Goal: Information Seeking & Learning: Learn about a topic

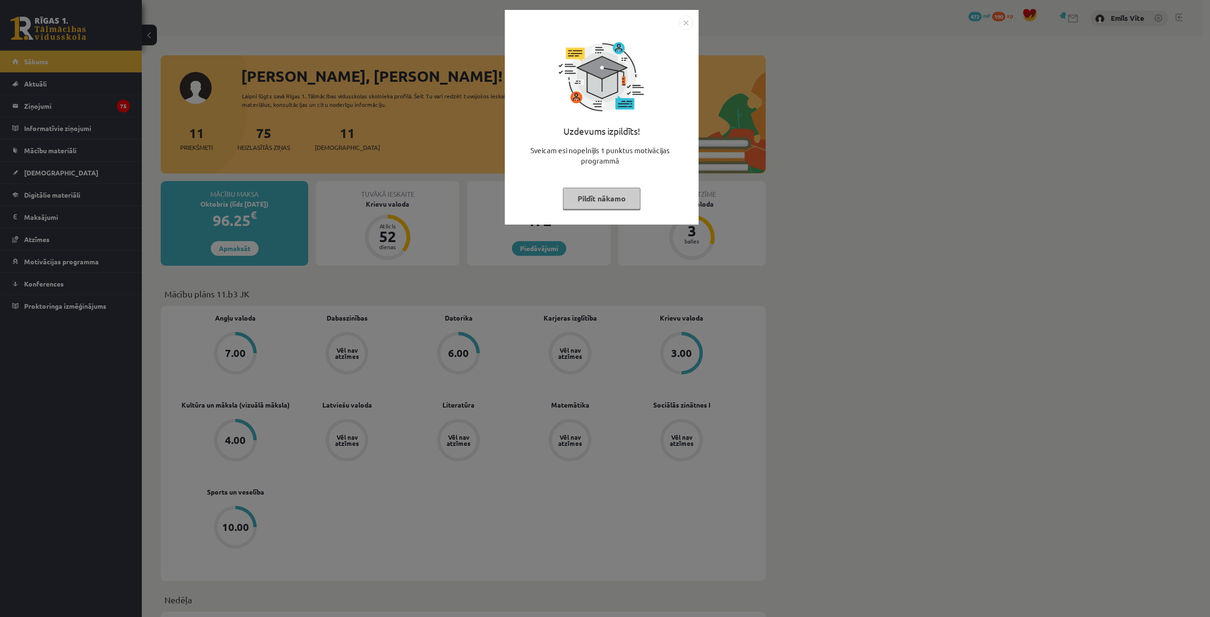
click at [683, 23] on img "Close" at bounding box center [686, 23] width 14 height 14
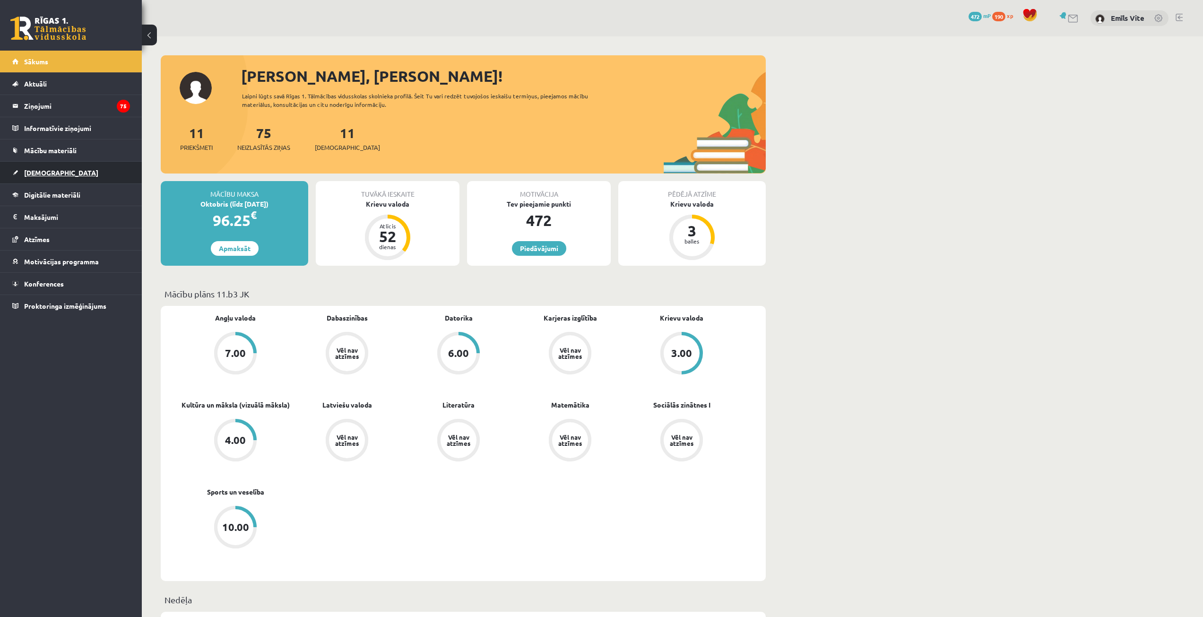
click at [63, 164] on link "[DEMOGRAPHIC_DATA]" at bounding box center [71, 173] width 118 height 22
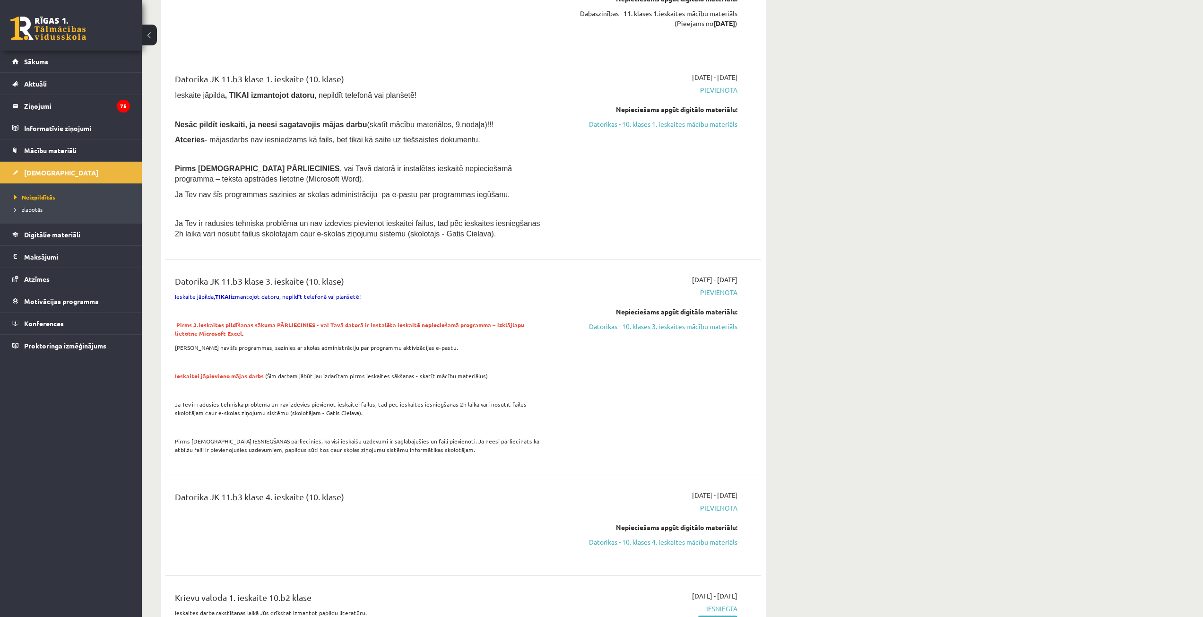
scroll to position [803, 0]
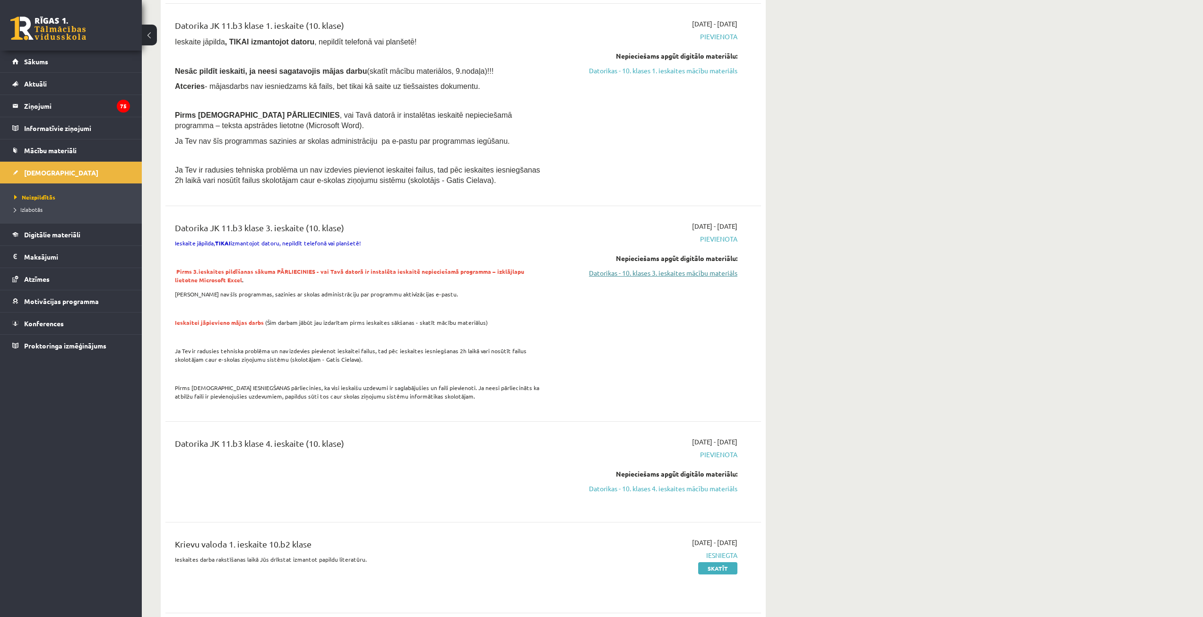
click at [638, 273] on link "Datorikas - 10. klases 3. ieskaites mācību materiāls" at bounding box center [648, 273] width 178 height 10
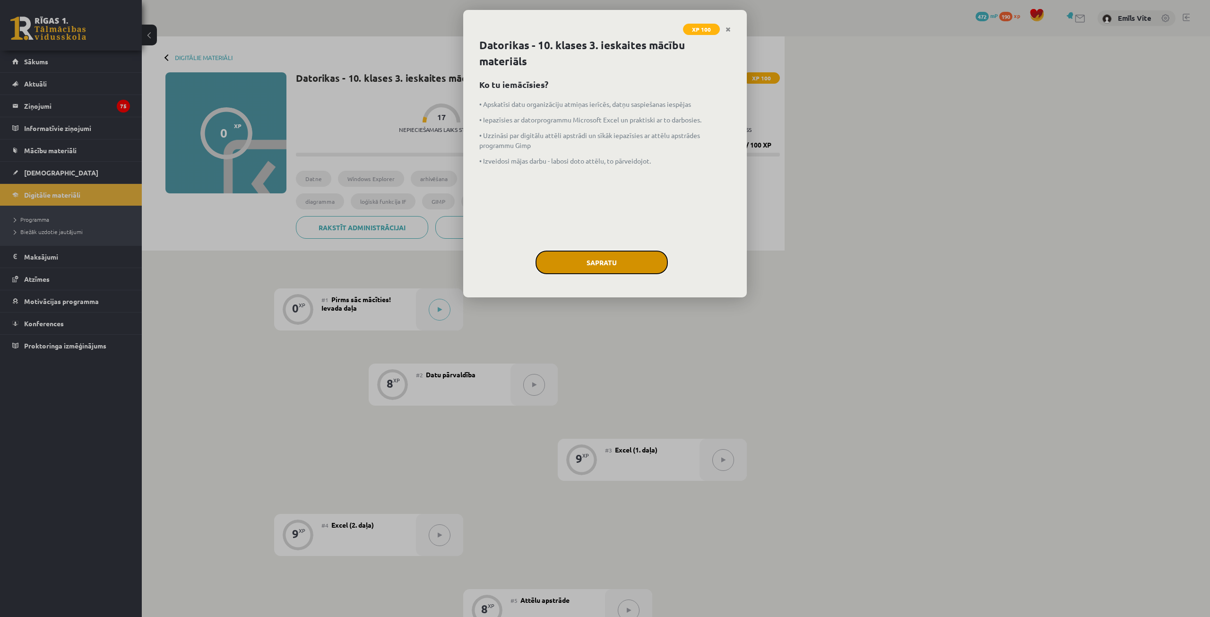
click at [616, 253] on button "Sapratu" at bounding box center [601, 262] width 132 height 24
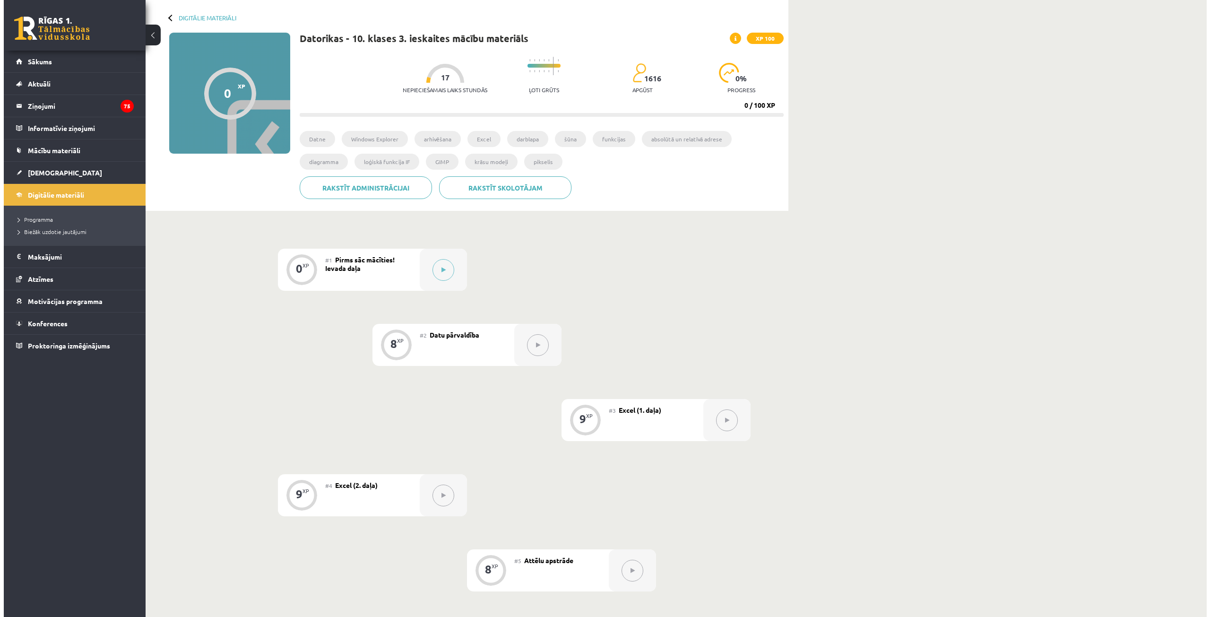
scroll to position [47, 0]
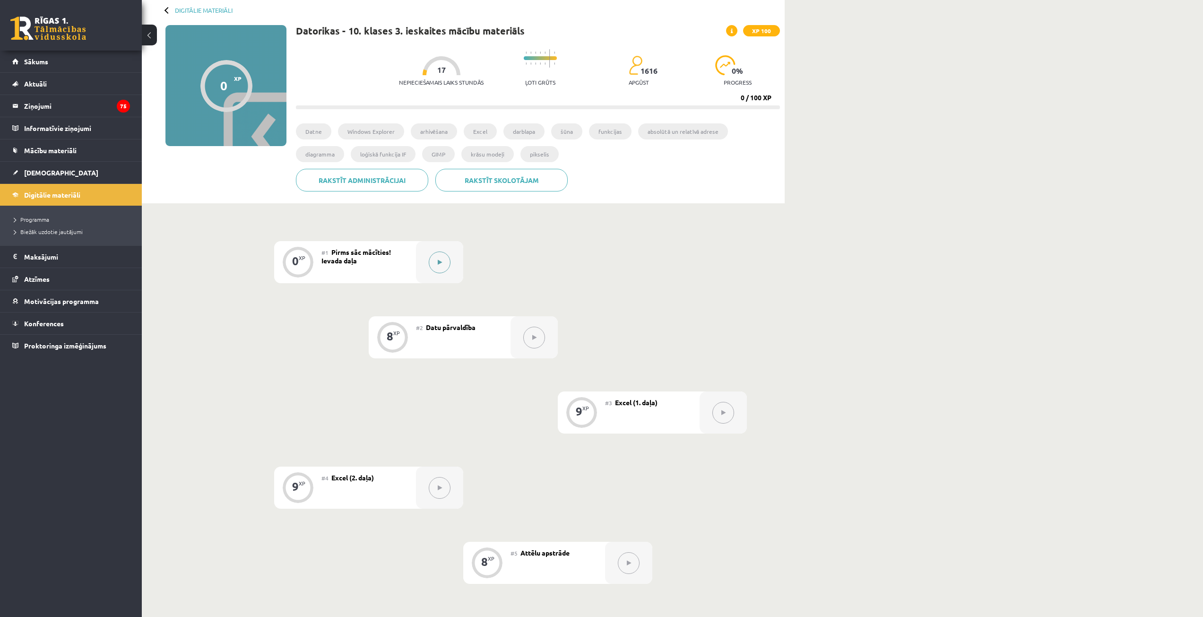
click at [439, 260] on icon at bounding box center [440, 262] width 4 height 6
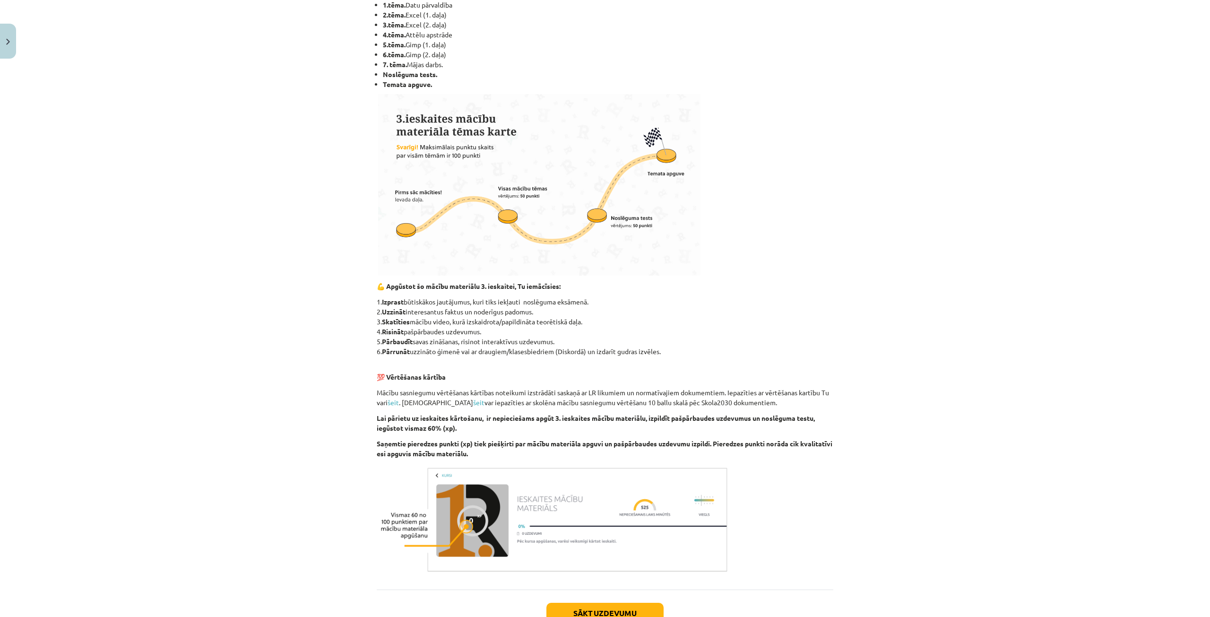
scroll to position [283, 0]
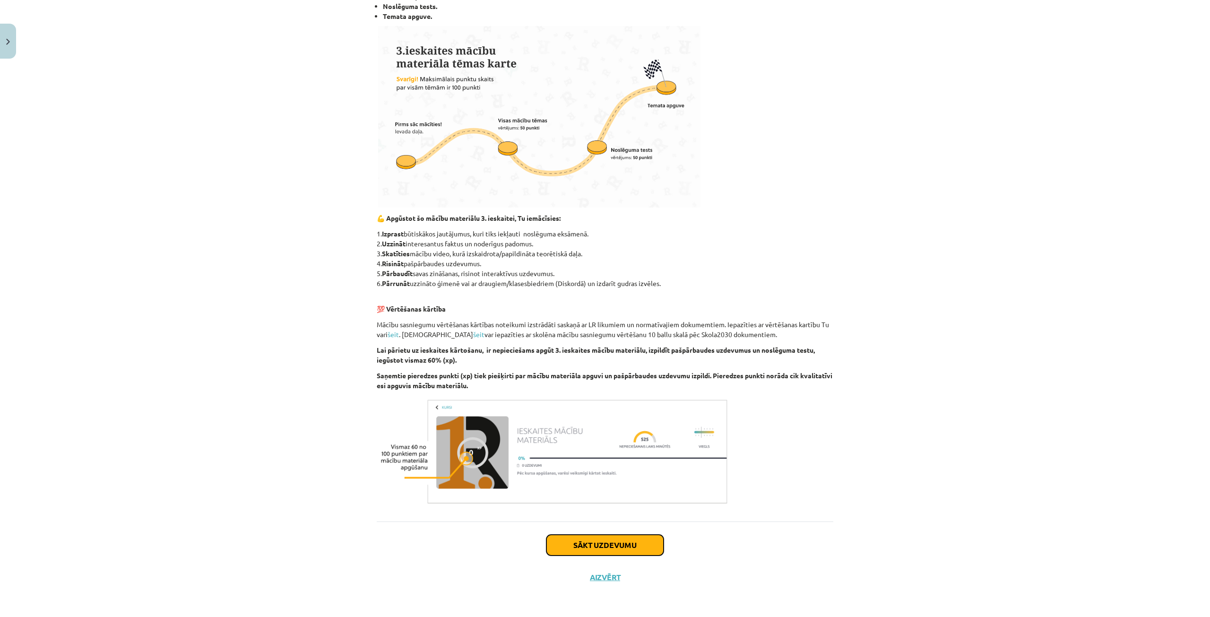
click at [587, 540] on button "Sākt uzdevumu" at bounding box center [604, 545] width 117 height 21
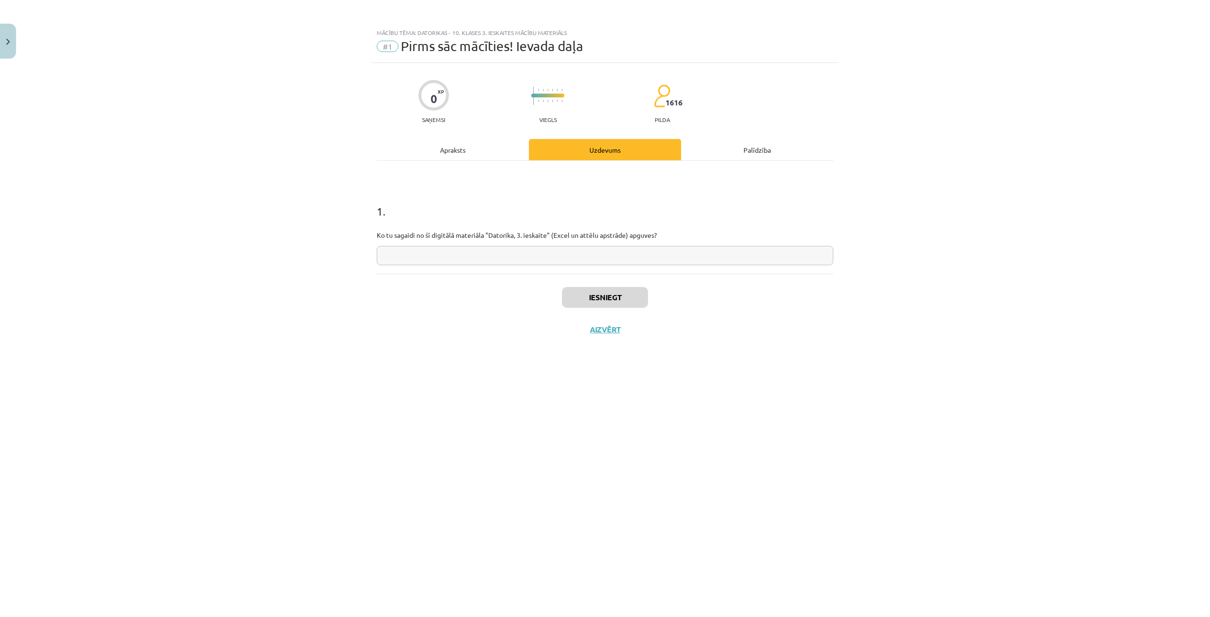
scroll to position [0, 0]
click at [427, 258] on input "text" at bounding box center [605, 255] width 457 height 19
click at [390, 259] on input "**********" at bounding box center [605, 255] width 457 height 19
type input "**********"
click at [604, 298] on button "Iesniegt" at bounding box center [605, 297] width 86 height 21
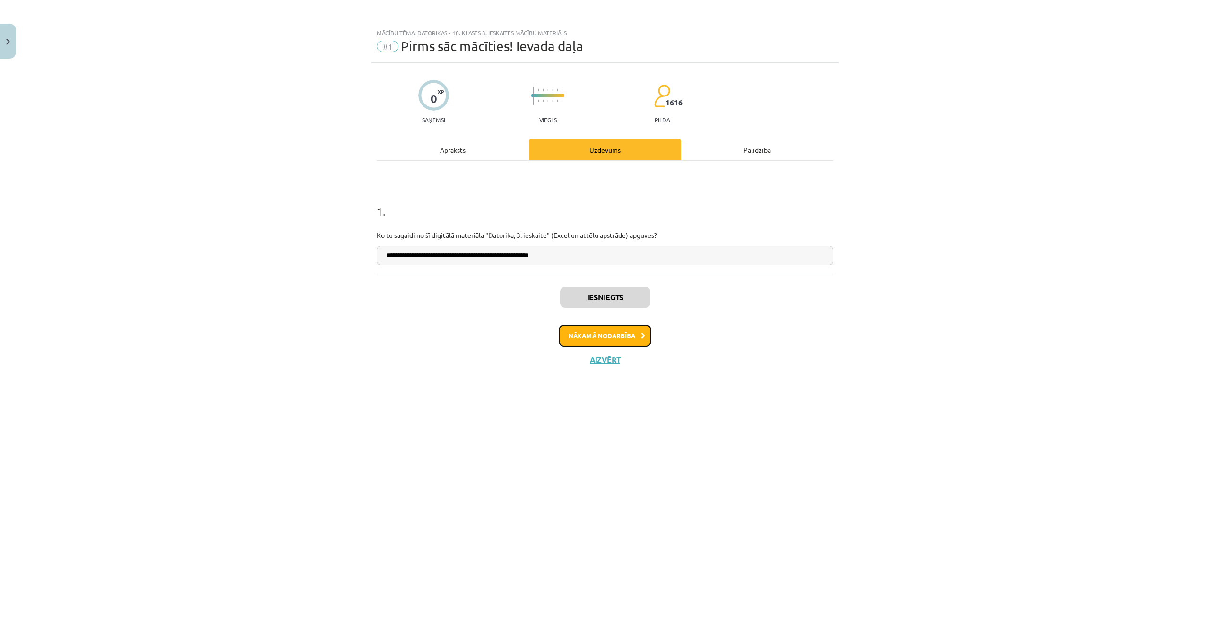
click at [621, 335] on button "Nākamā nodarbība" at bounding box center [605, 336] width 93 height 22
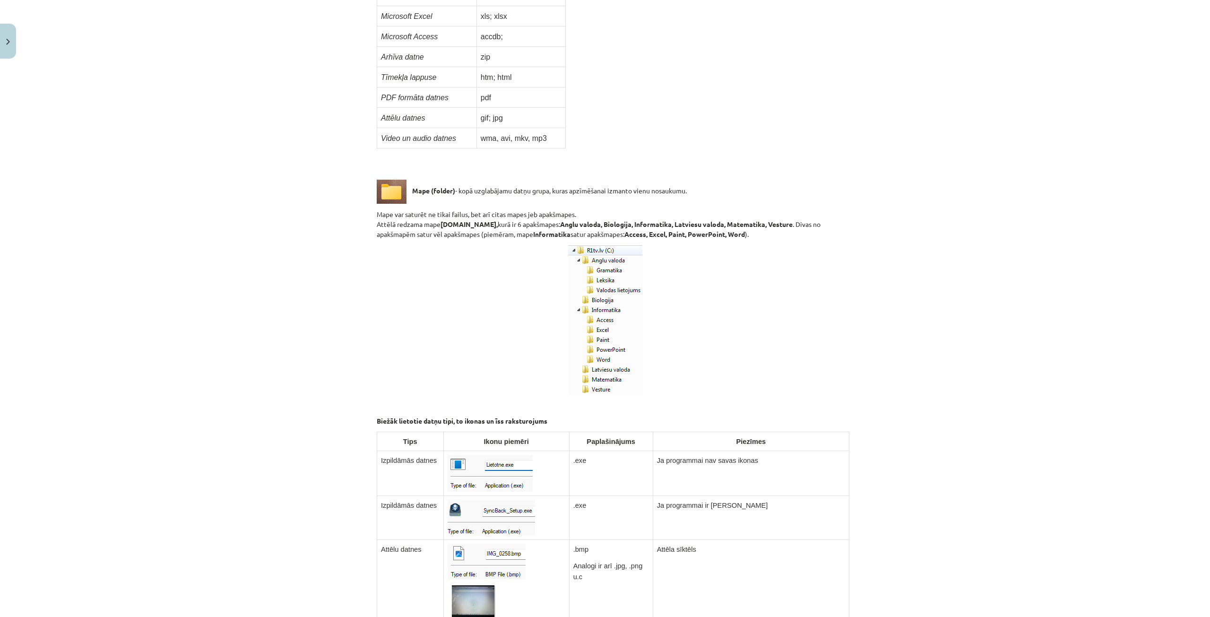
scroll to position [567, 0]
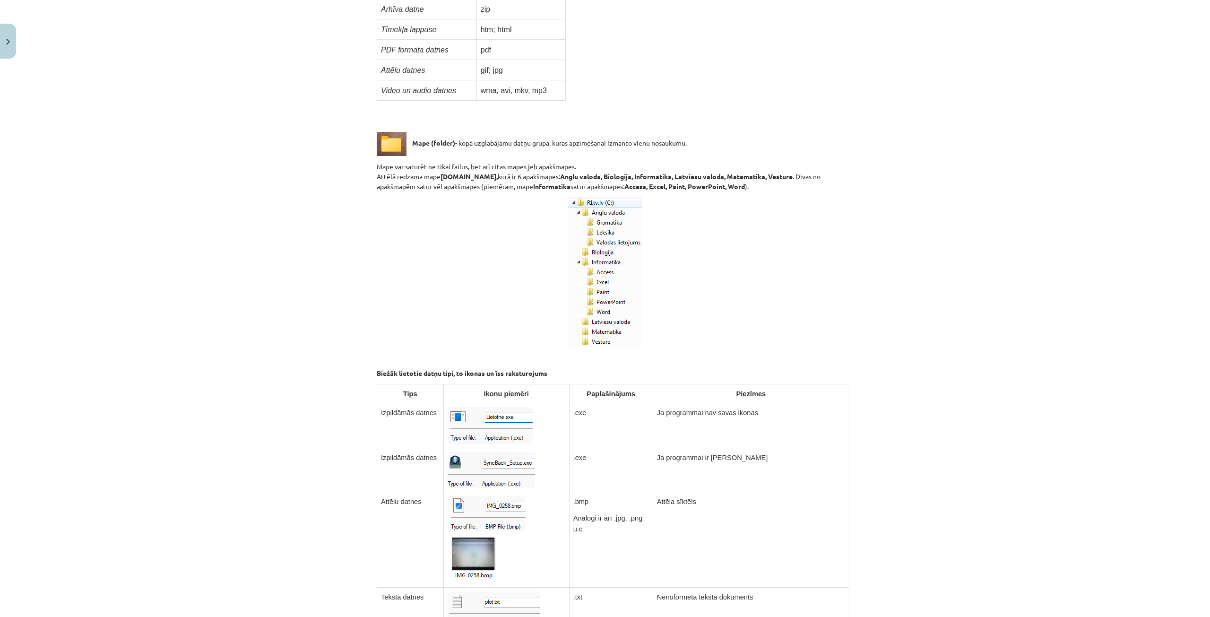
click at [589, 208] on img at bounding box center [605, 272] width 74 height 150
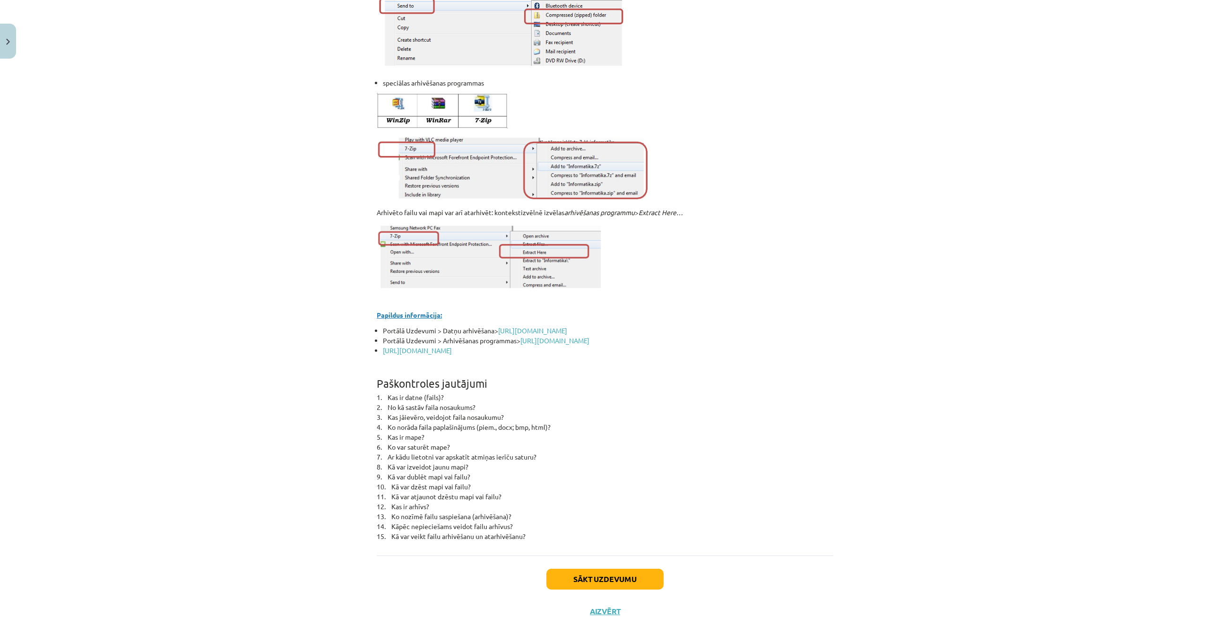
scroll to position [3911, 0]
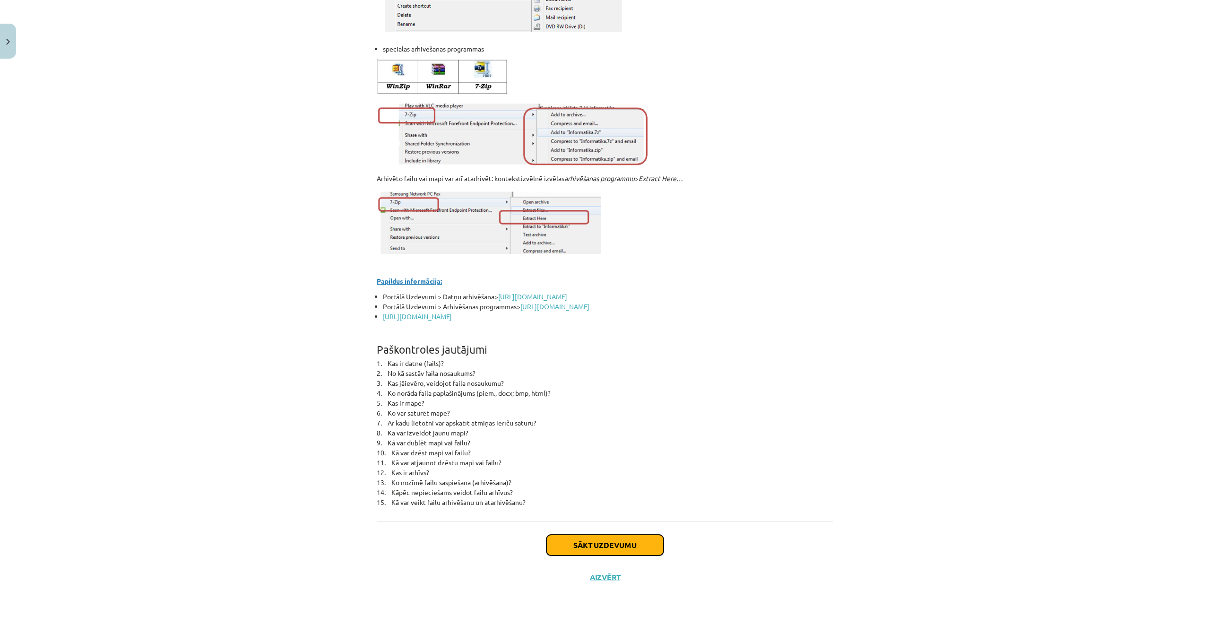
click at [628, 538] on button "Sākt uzdevumu" at bounding box center [604, 545] width 117 height 21
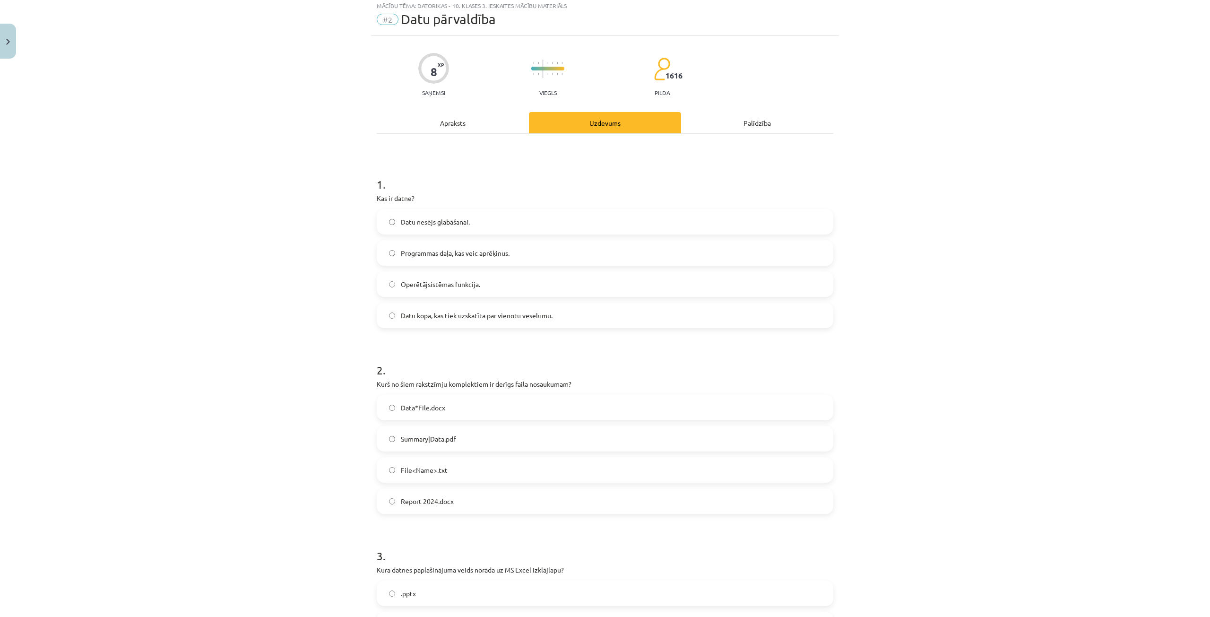
scroll to position [24, 0]
click at [447, 128] on div "Apraksts" at bounding box center [453, 125] width 152 height 21
click at [444, 136] on div "Apraksts" at bounding box center [453, 125] width 152 height 21
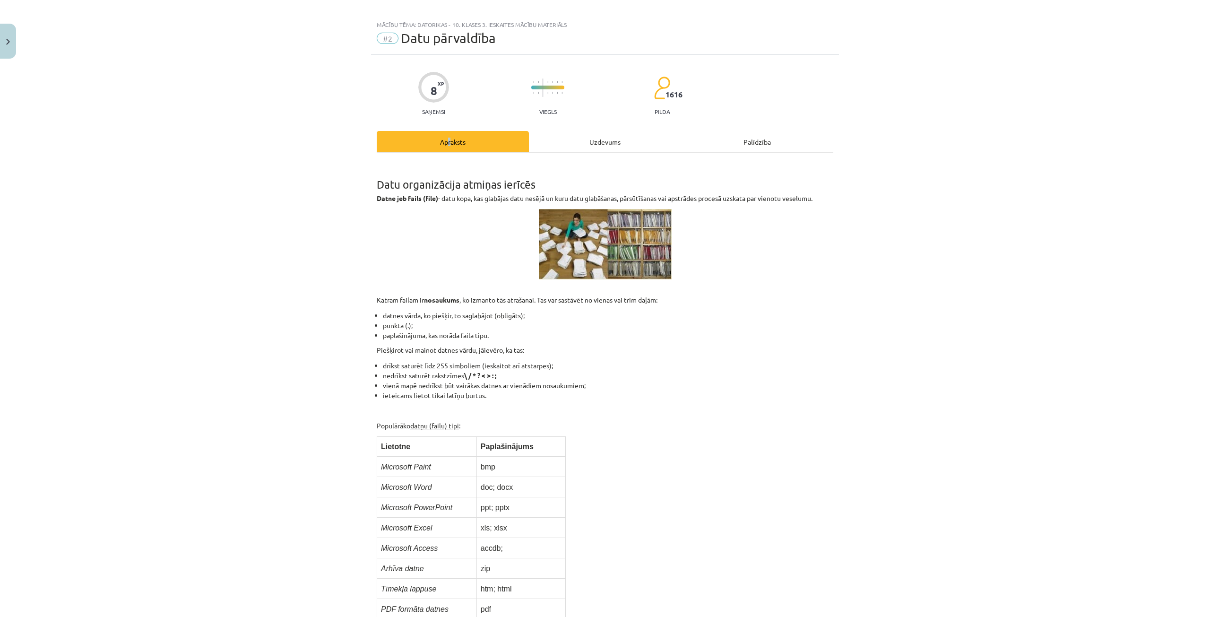
scroll to position [0, 0]
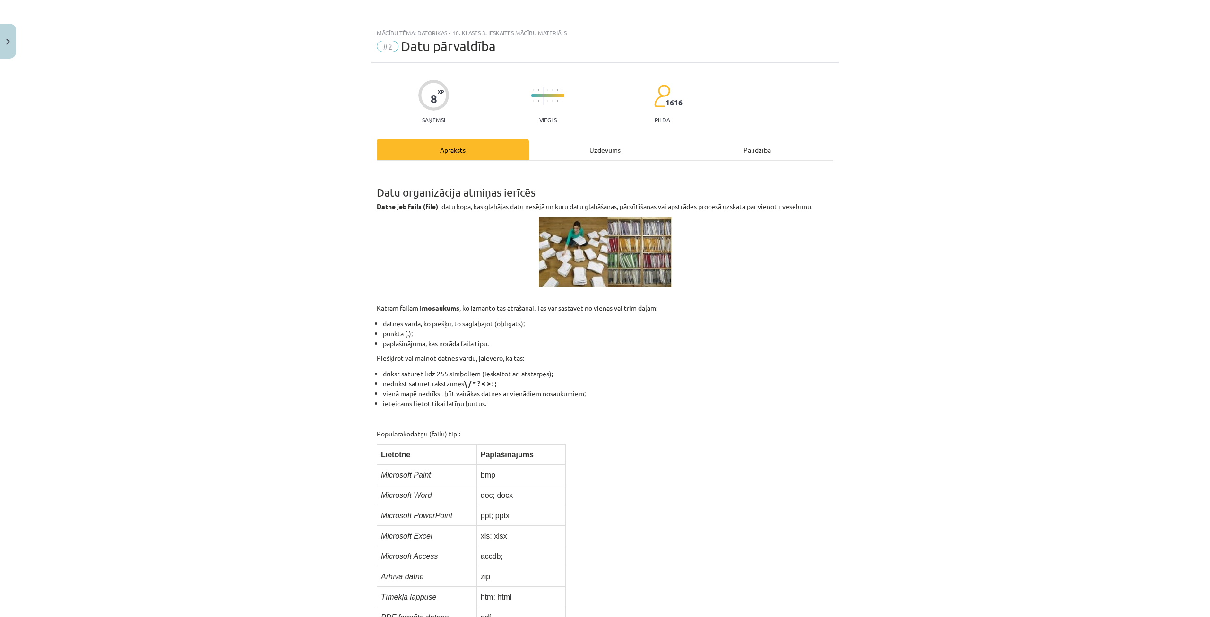
click at [612, 152] on div "Uzdevums" at bounding box center [605, 149] width 152 height 21
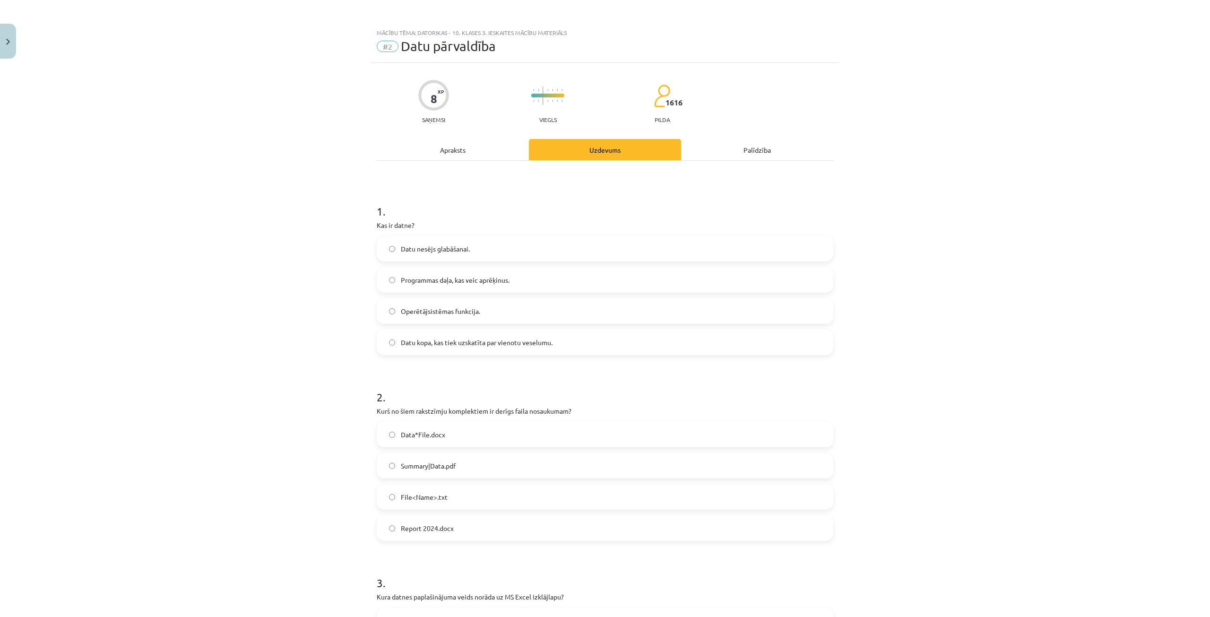
click at [461, 147] on div "Apraksts" at bounding box center [453, 149] width 152 height 21
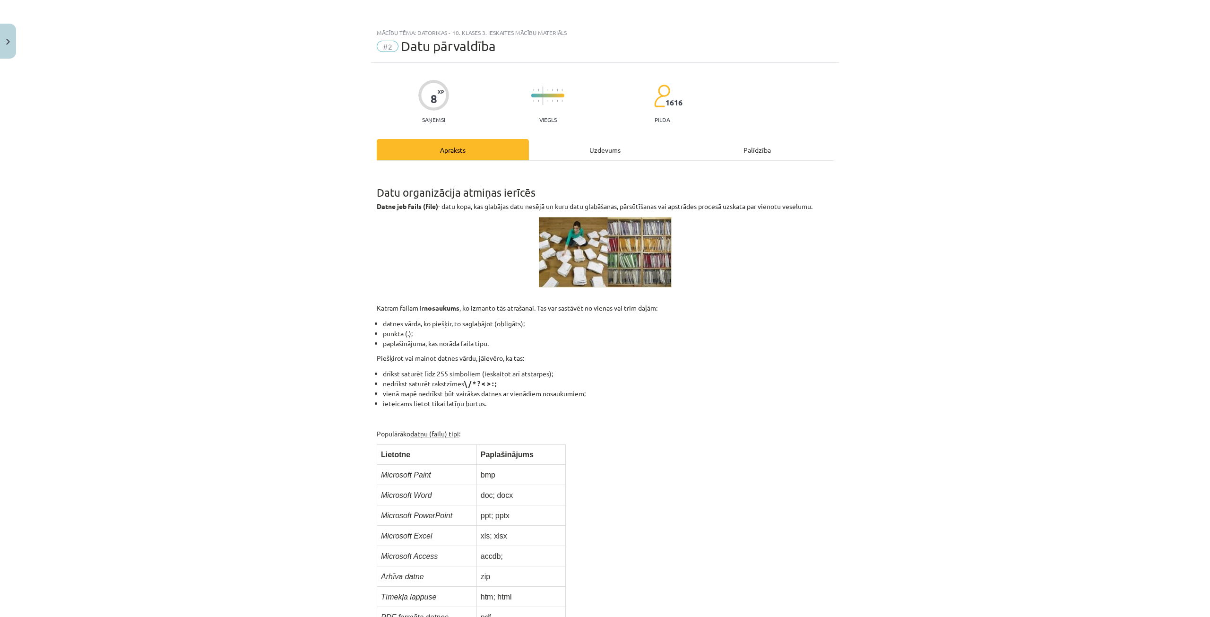
click at [576, 177] on h1 "Datu organizācija atmiņas ierīcēs" at bounding box center [605, 183] width 457 height 29
click at [587, 150] on div "Uzdevums" at bounding box center [605, 149] width 152 height 21
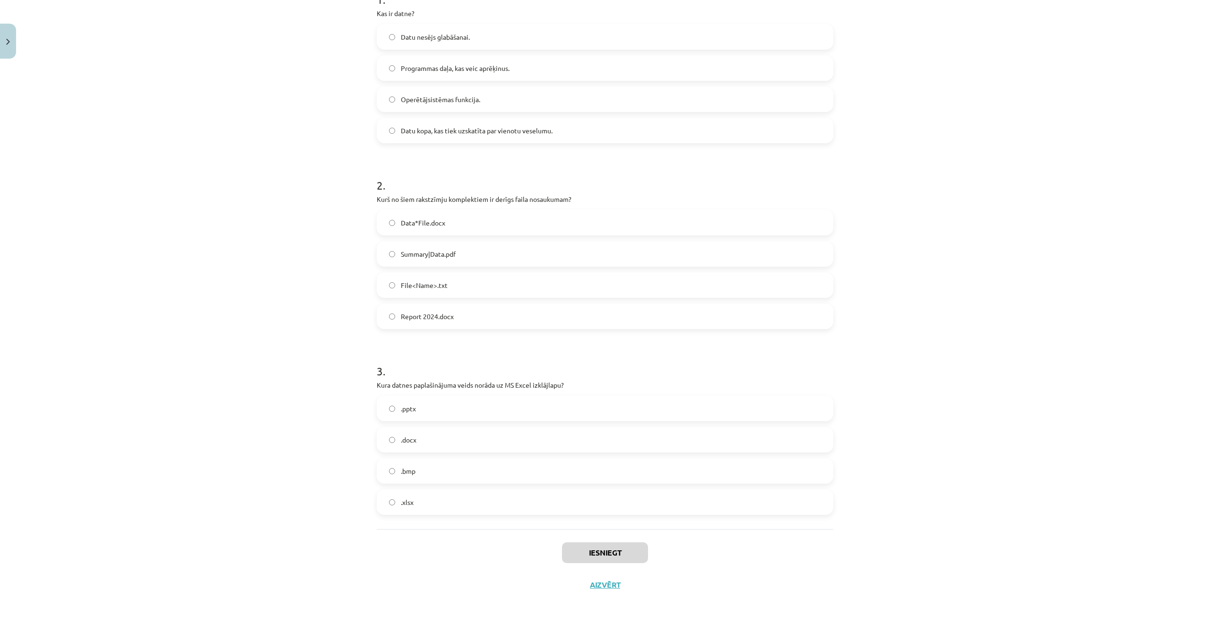
scroll to position [219, 0]
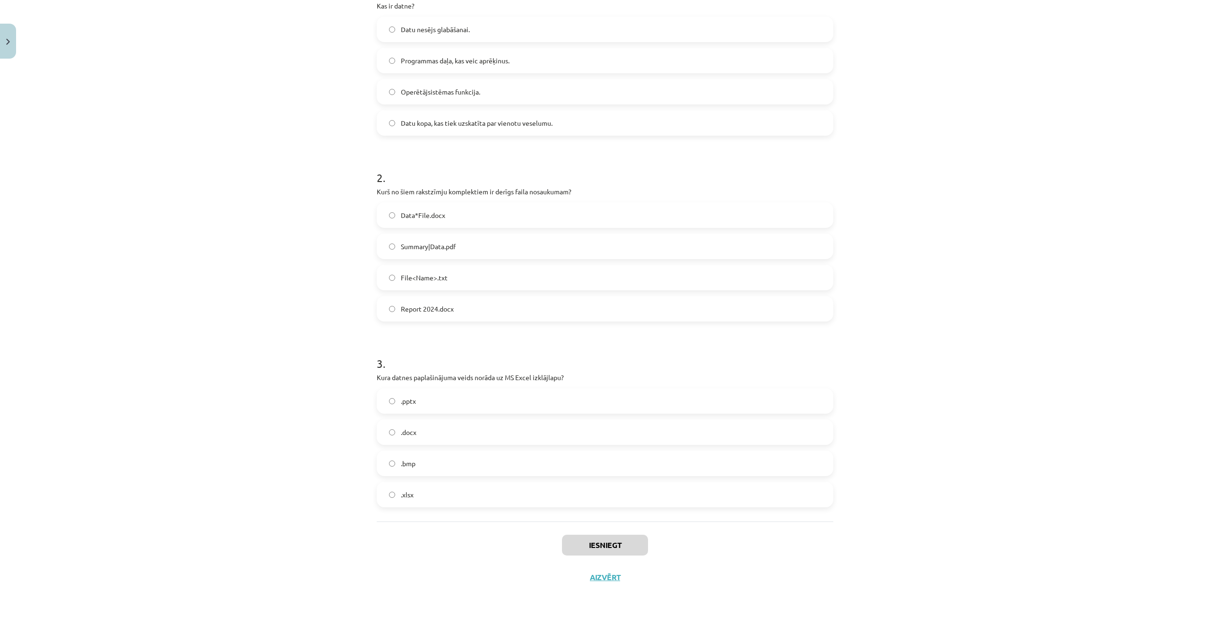
click at [431, 492] on label ".xlsx" at bounding box center [605, 495] width 455 height 24
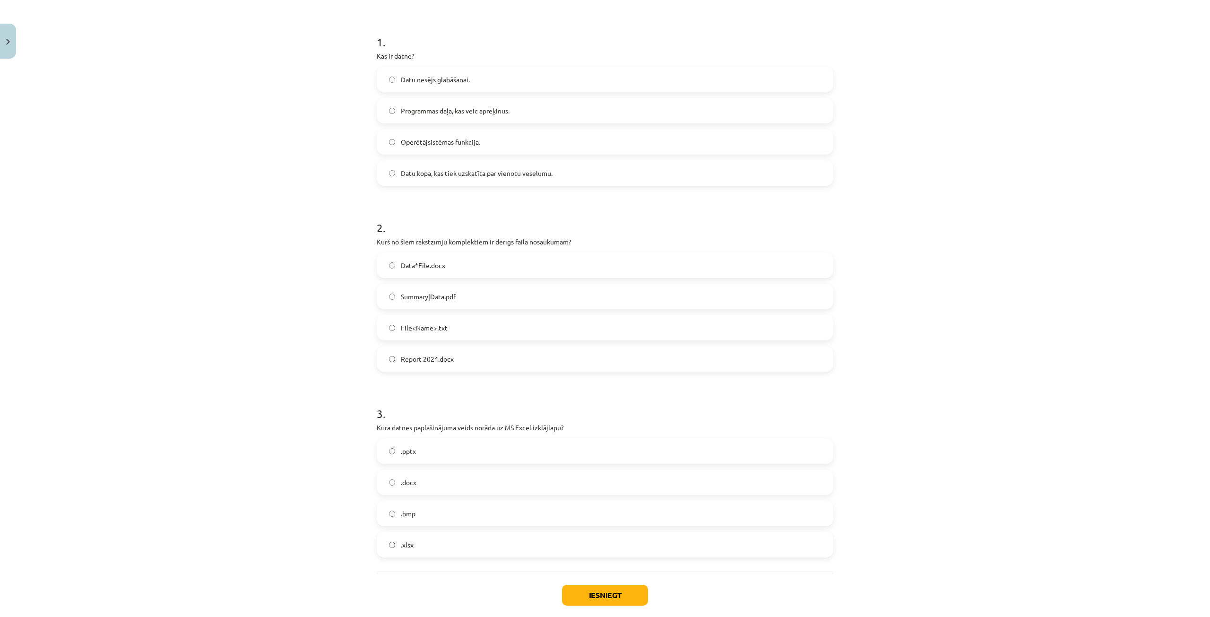
scroll to position [0, 0]
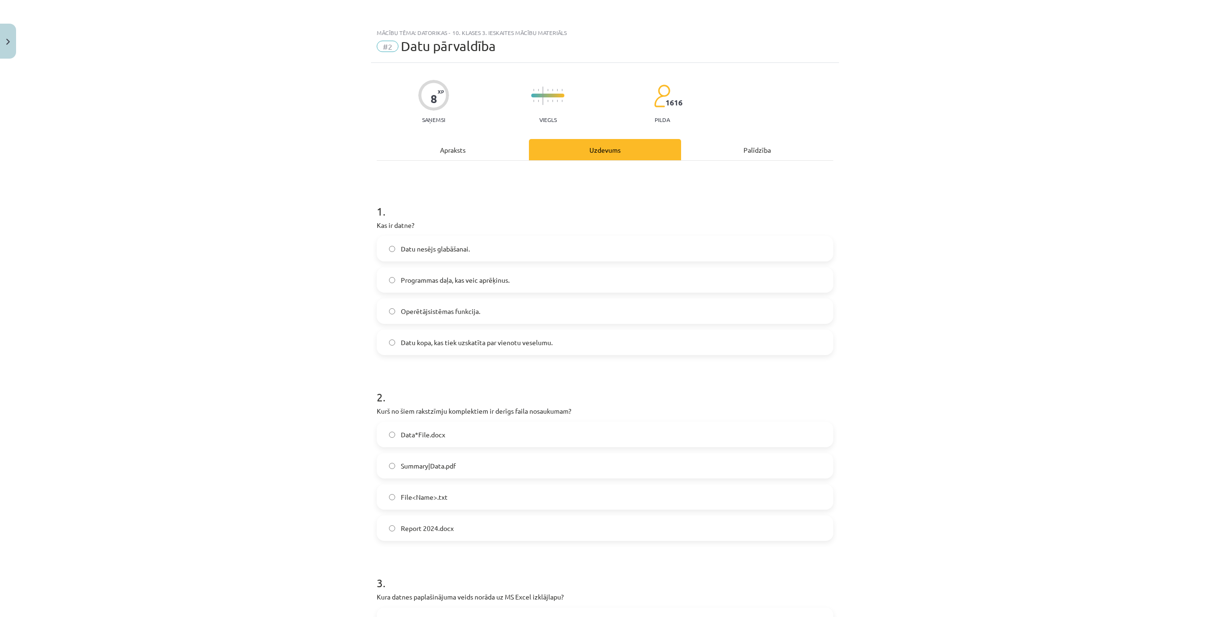
click at [452, 144] on div "Apraksts" at bounding box center [453, 149] width 152 height 21
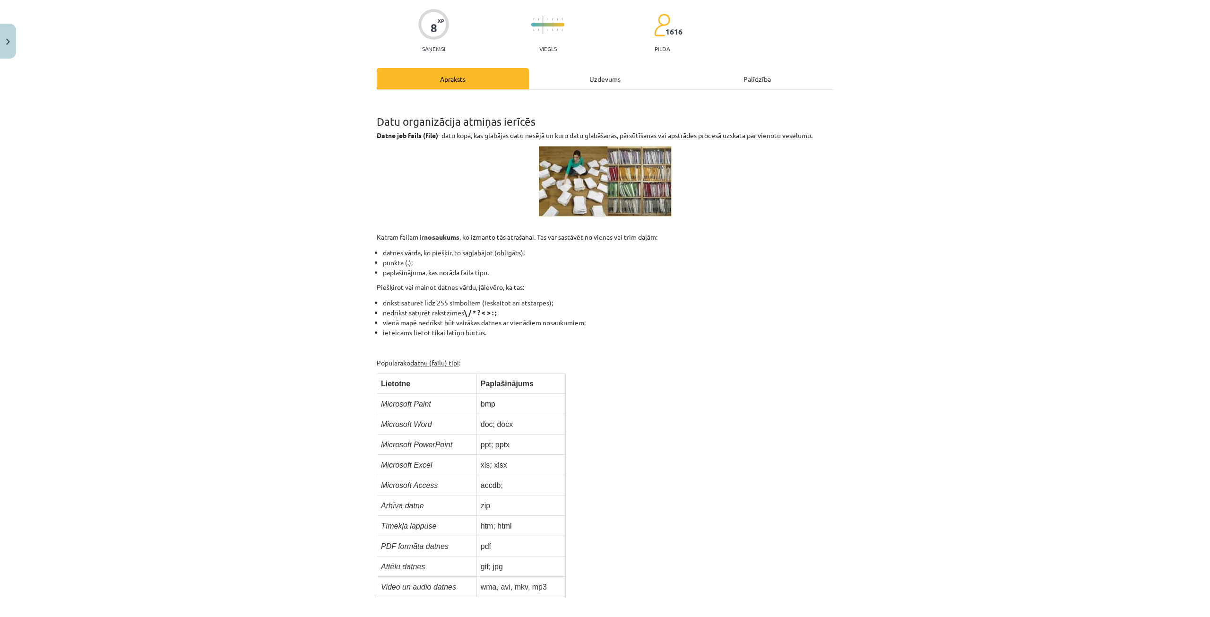
click at [564, 83] on div "Uzdevums" at bounding box center [605, 78] width 152 height 21
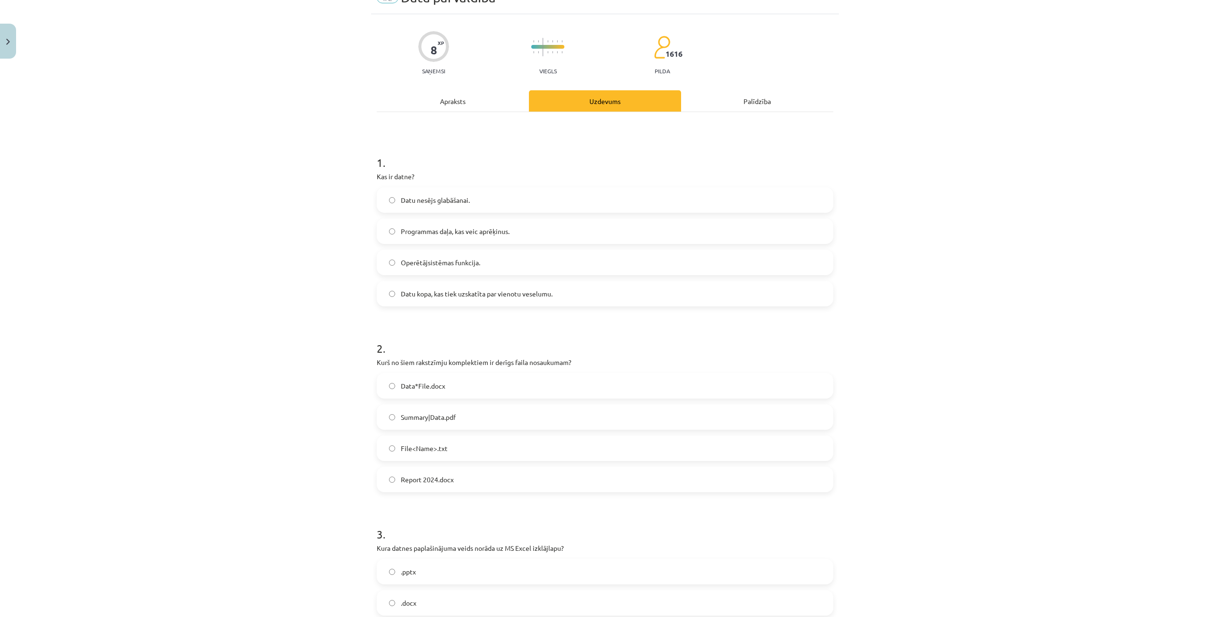
scroll to position [24, 0]
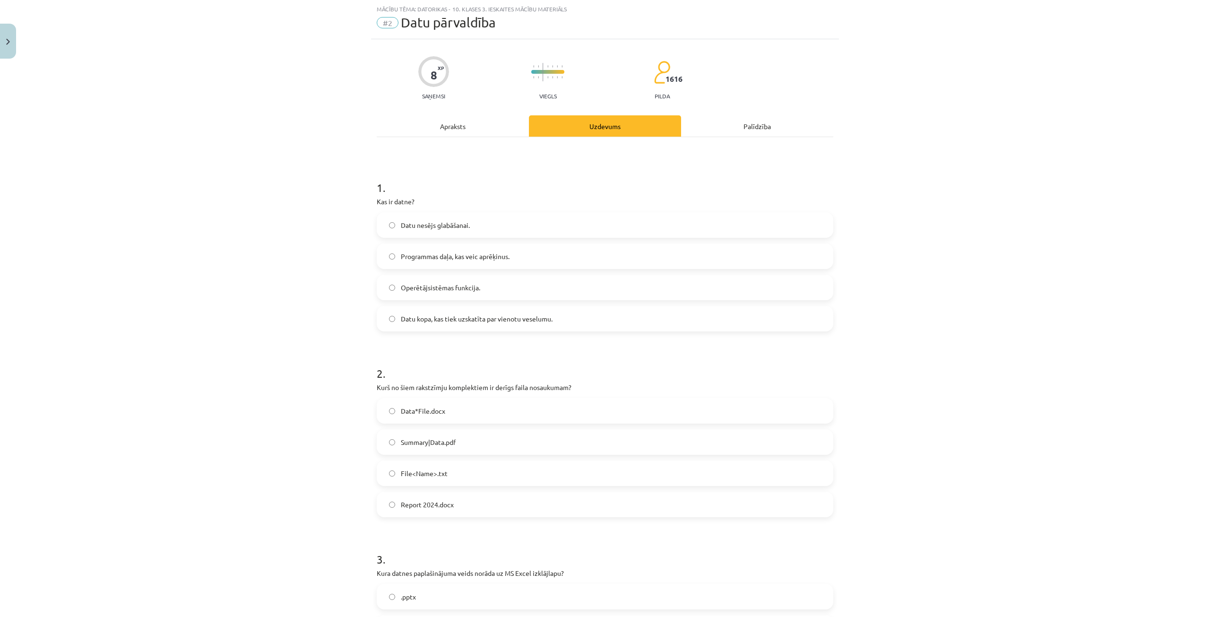
click at [494, 474] on label "File<Name>.txt" at bounding box center [605, 473] width 455 height 24
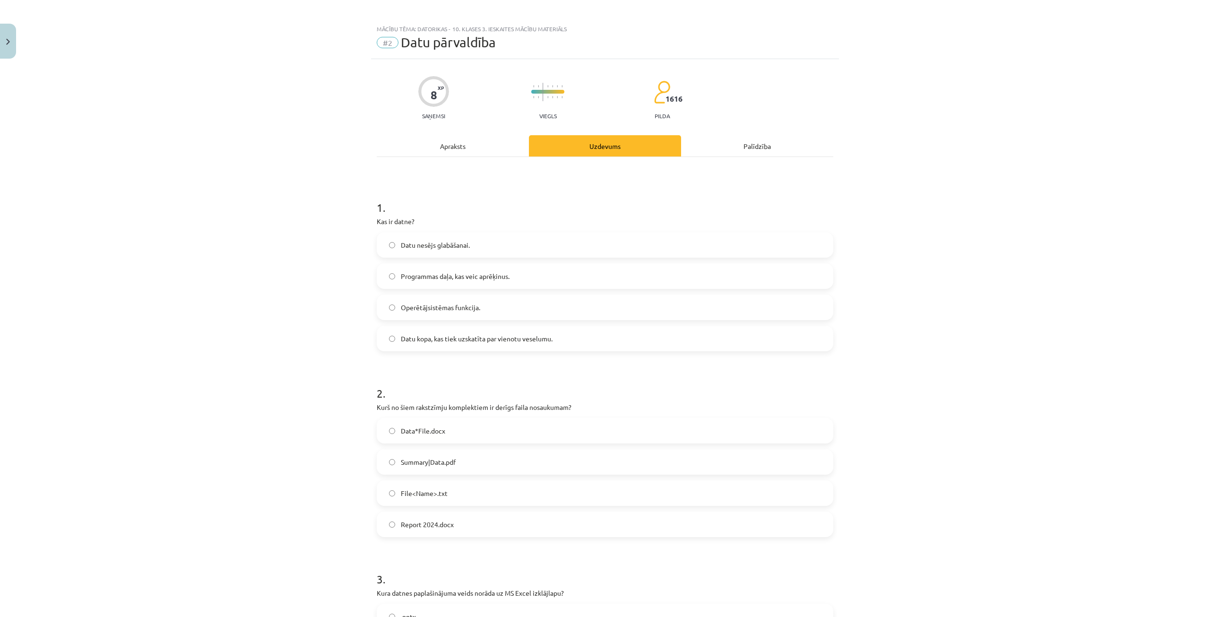
scroll to position [0, 0]
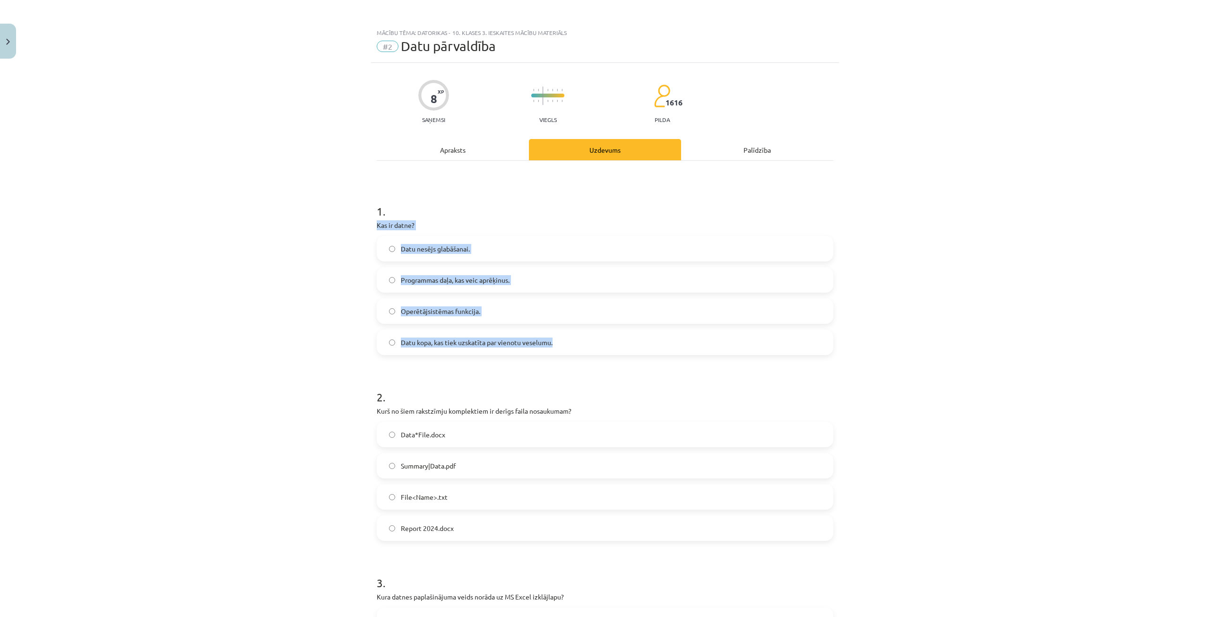
drag, startPoint x: 376, startPoint y: 227, endPoint x: 565, endPoint y: 332, distance: 216.8
click at [565, 332] on div "8 XP Saņemsi Viegls 1616 pilda Apraksts Uzdevums Palīdzība 1 . Kas ir datne? Da…" at bounding box center [605, 438] width 468 height 750
copy div "Kas ir datne? Datu nesējs glabāšanai. Programmas daļa, kas veic aprēķinus. Oper…"
click at [378, 270] on label "Programmas daļa, kas veic aprēķinus." at bounding box center [605, 280] width 455 height 24
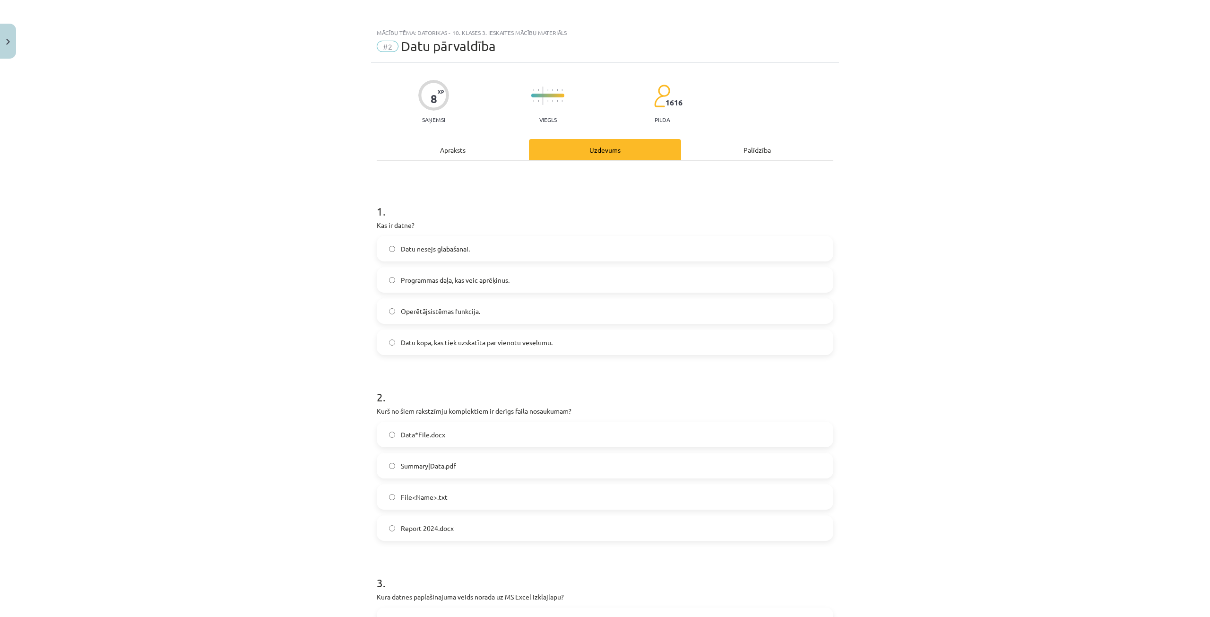
click at [418, 347] on span "Datu kopa, kas tiek uzskatīta par vienotu veselumu." at bounding box center [477, 342] width 152 height 10
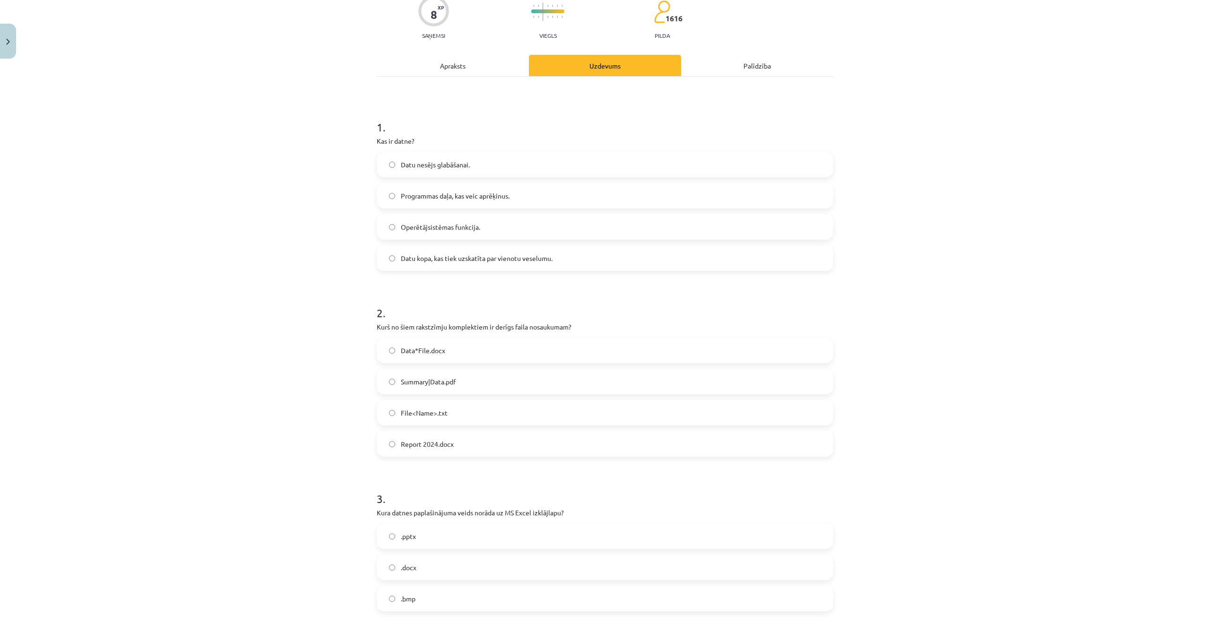
scroll to position [219, 0]
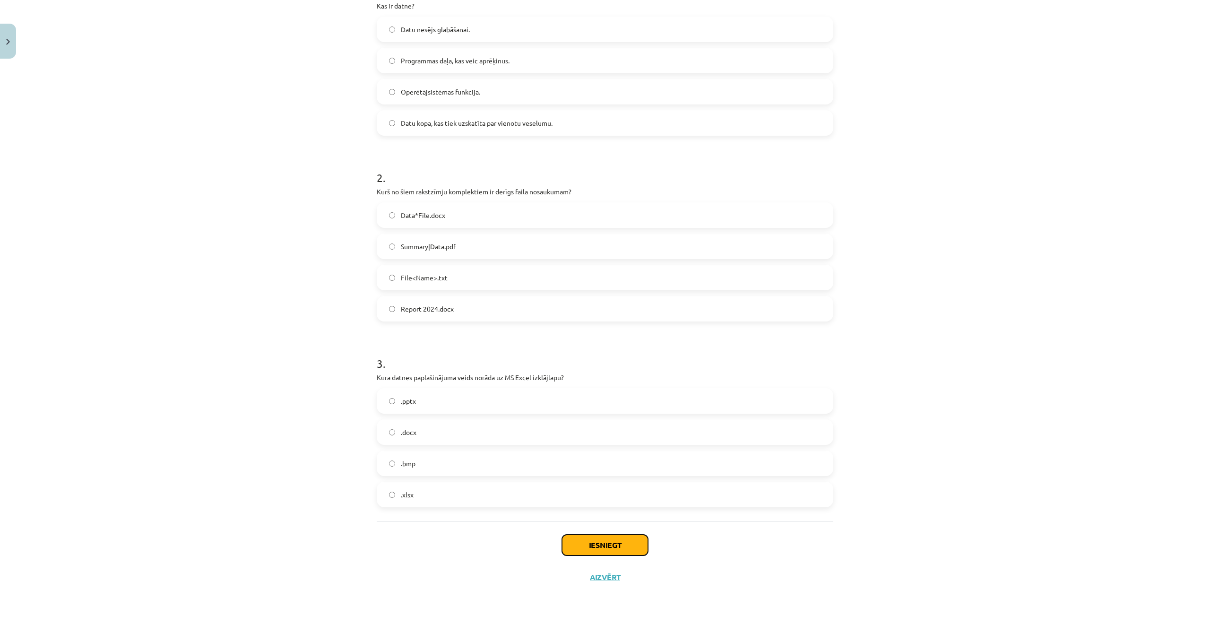
click at [618, 552] on button "Iesniegt" at bounding box center [605, 545] width 86 height 21
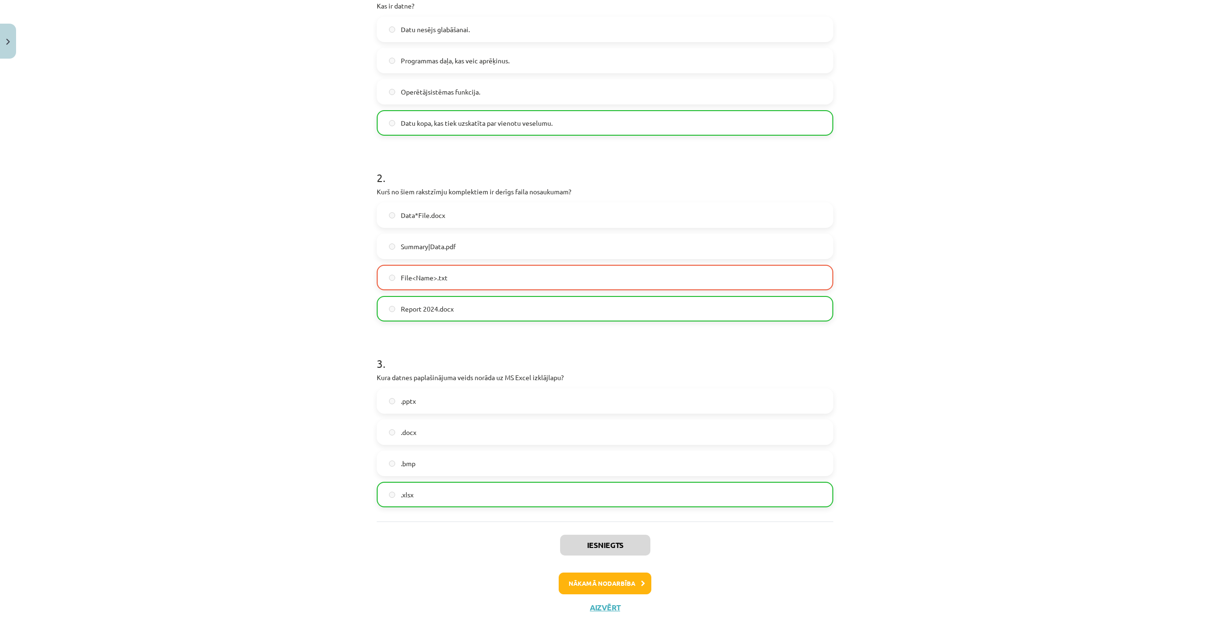
click at [424, 294] on div "Data*File.docx Summary|Data.pdf File<Name>.txt Report 2024.docx" at bounding box center [605, 261] width 457 height 119
click at [436, 300] on div "Report 2024.docx" at bounding box center [605, 309] width 457 height 26
click at [436, 300] on label "Report 2024.docx" at bounding box center [605, 309] width 455 height 24
click at [643, 577] on button "Nākamā nodarbība" at bounding box center [605, 583] width 93 height 22
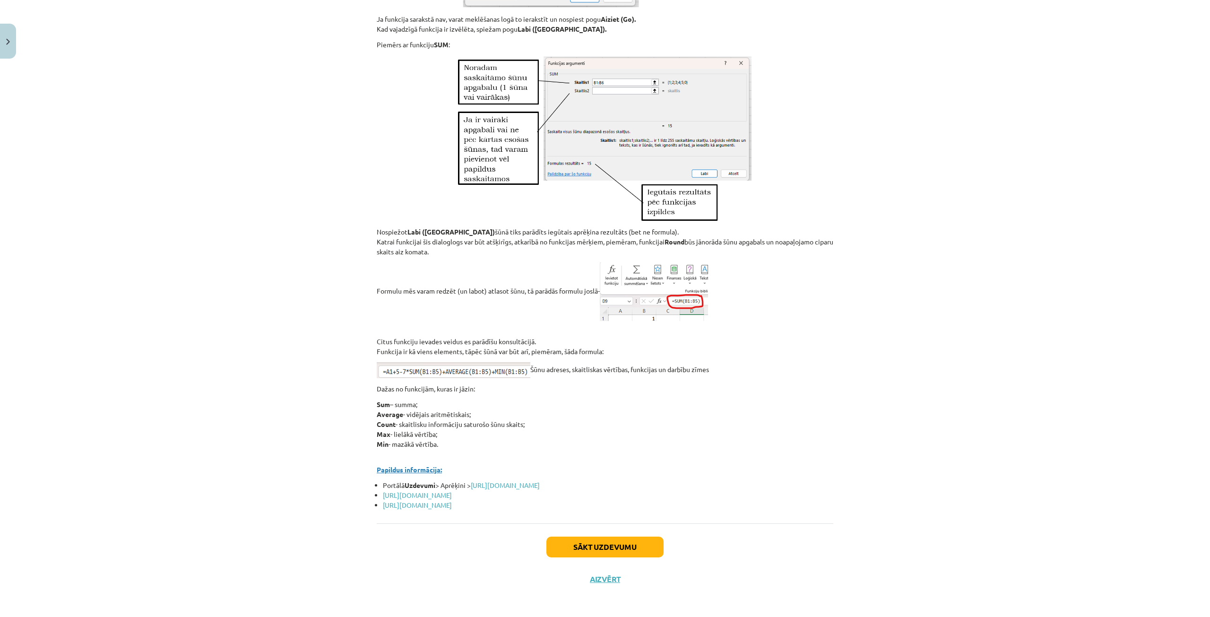
scroll to position [3875, 0]
click at [617, 548] on button "Sākt uzdevumu" at bounding box center [604, 545] width 117 height 21
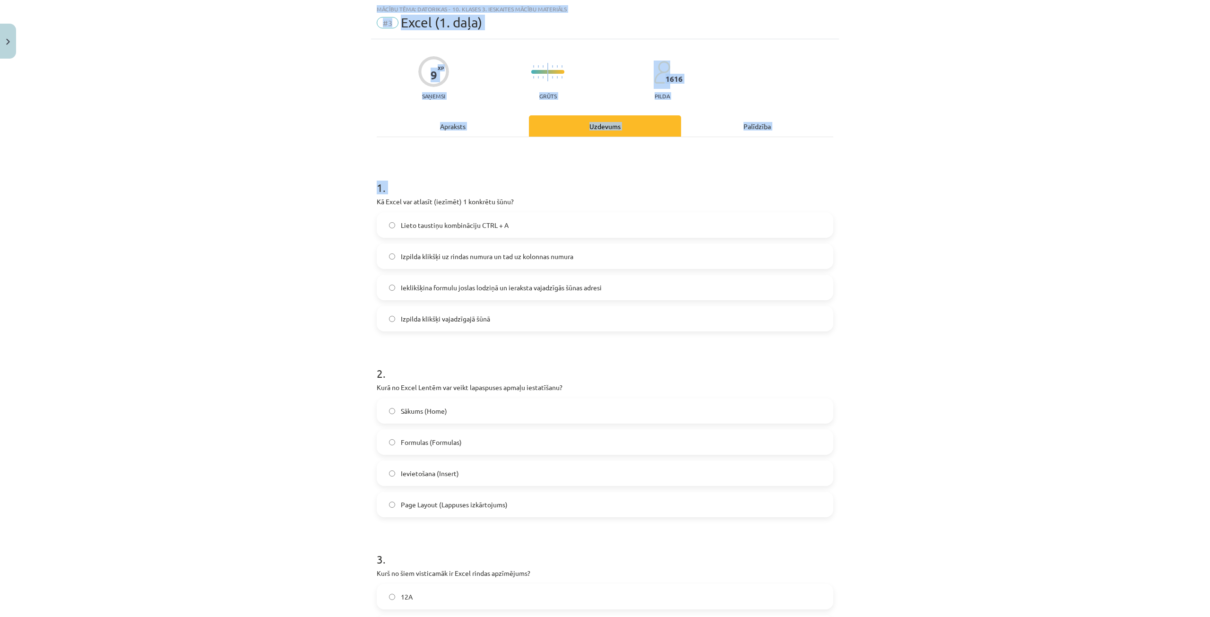
scroll to position [219, 0]
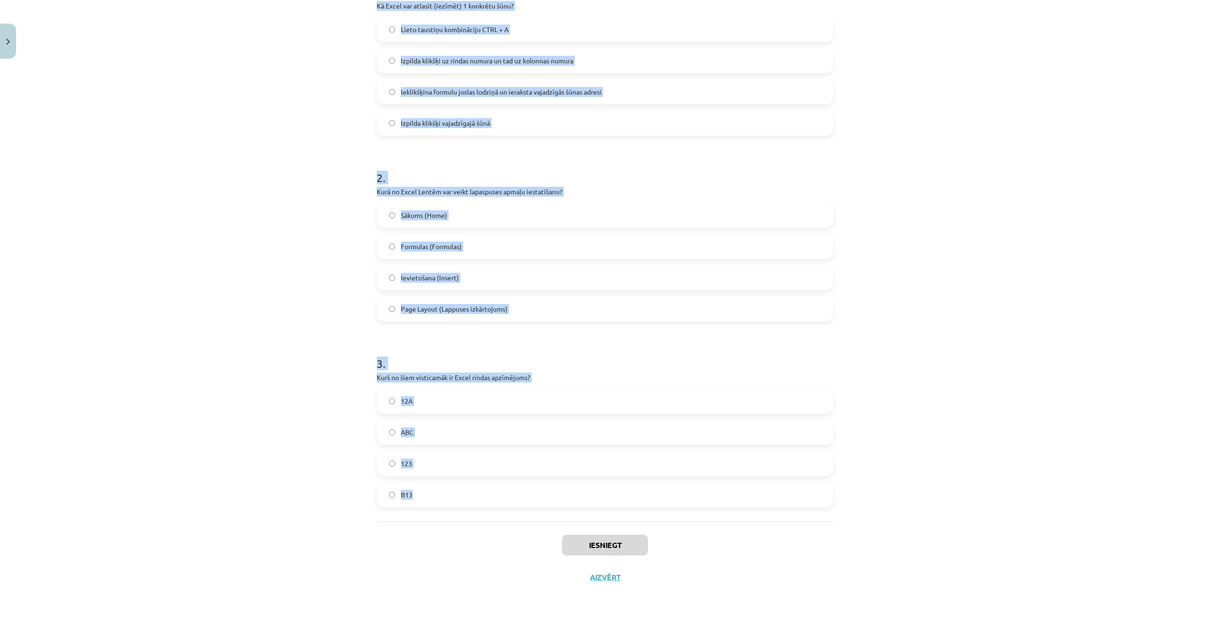
drag, startPoint x: 378, startPoint y: 204, endPoint x: 535, endPoint y: 503, distance: 338.2
click at [535, 503] on div "9 XP Saņemsi Grūts 1616 pilda Apraksts Uzdevums Palīdzība 1 . Kā Excel var atla…" at bounding box center [605, 219] width 468 height 750
copy form "Kā Excel var atlasīt (iezīmēt) 1 konkrētu šūnu? Lieto taustiņu kombināciju CTRL…"
click at [184, 204] on div "Mācību tēma: Datorikas - 10. klases 3. ieskaites mācību materiāls #3 Excel (1. …" at bounding box center [605, 308] width 1210 height 617
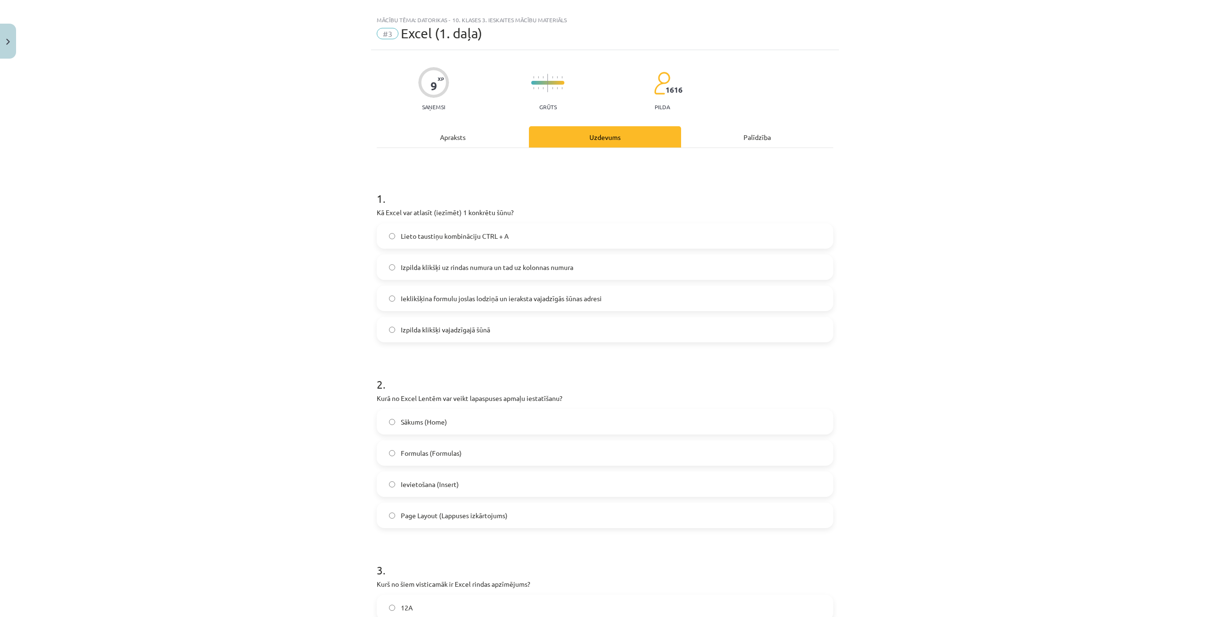
scroll to position [0, 0]
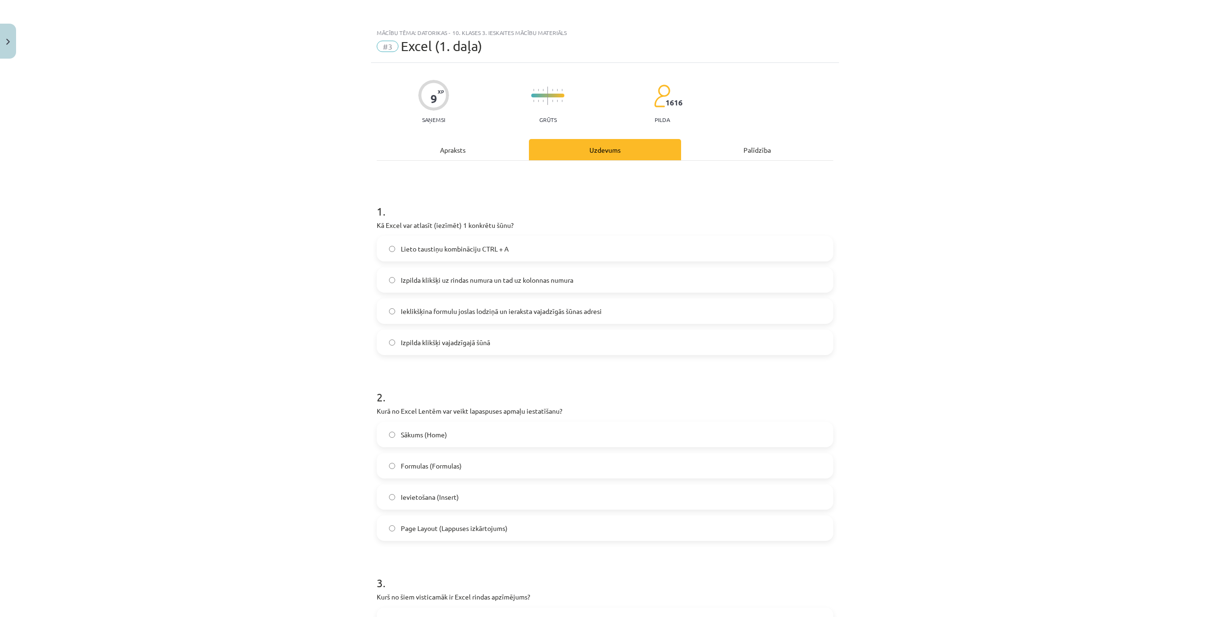
click at [431, 343] on span "Izpilda klikšķi vajadzīgajā šūnā" at bounding box center [445, 342] width 89 height 10
click at [463, 517] on label "Page Layout (Lappuses izkārtojums)" at bounding box center [605, 528] width 455 height 24
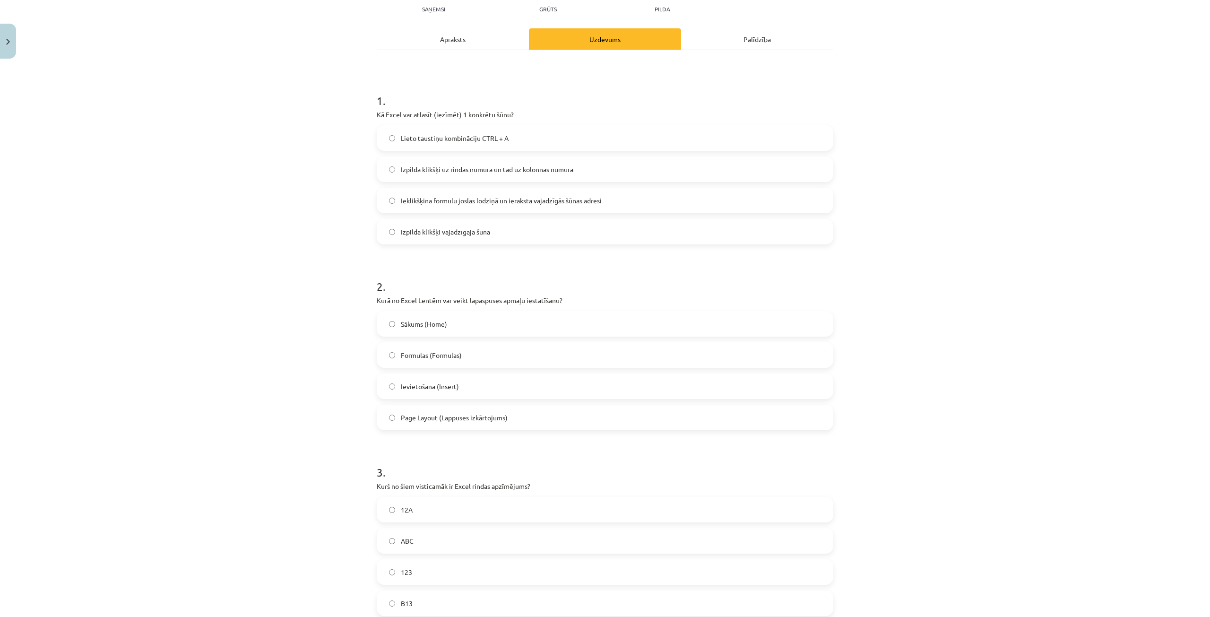
scroll to position [189, 0]
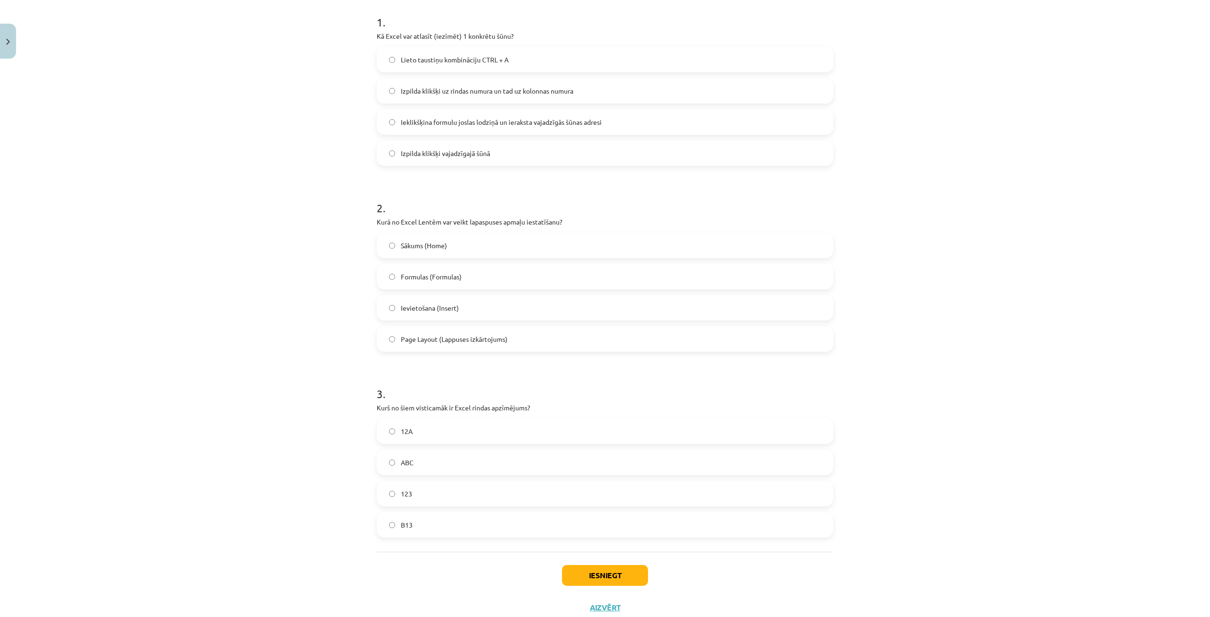
click at [422, 506] on div "12A ABC 123 B13" at bounding box center [605, 477] width 457 height 119
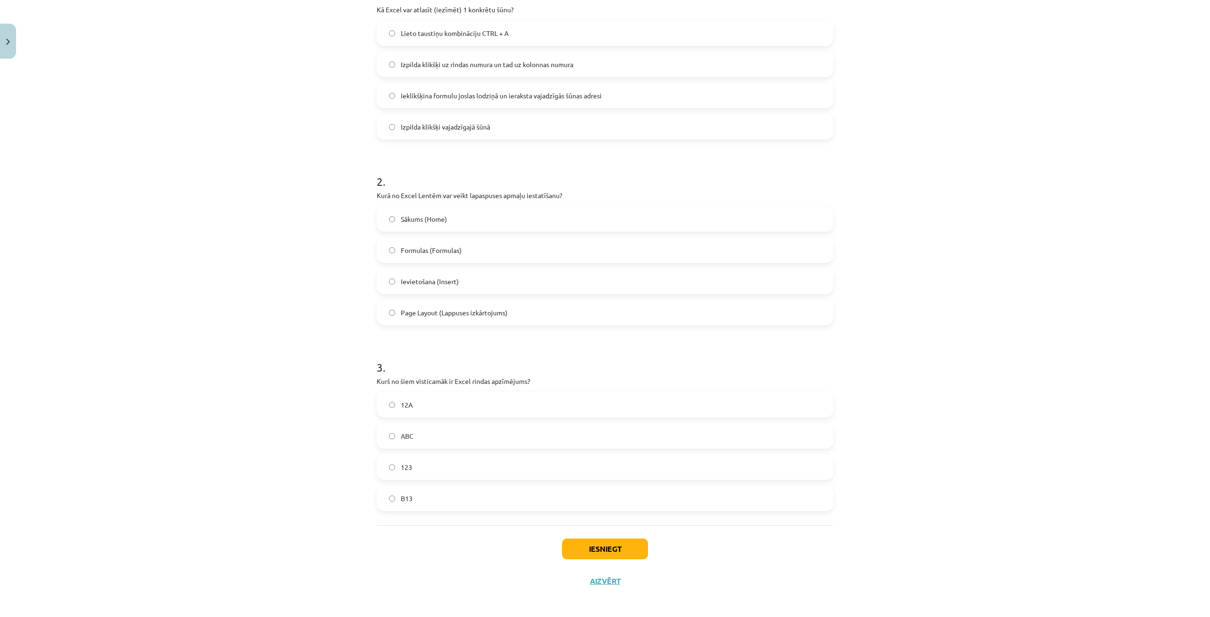
scroll to position [219, 0]
click at [408, 459] on span "123" at bounding box center [406, 463] width 11 height 10
click at [619, 533] on div "Iesniegt Aizvērt" at bounding box center [605, 554] width 457 height 66
click at [617, 543] on button "Iesniegt" at bounding box center [605, 545] width 86 height 21
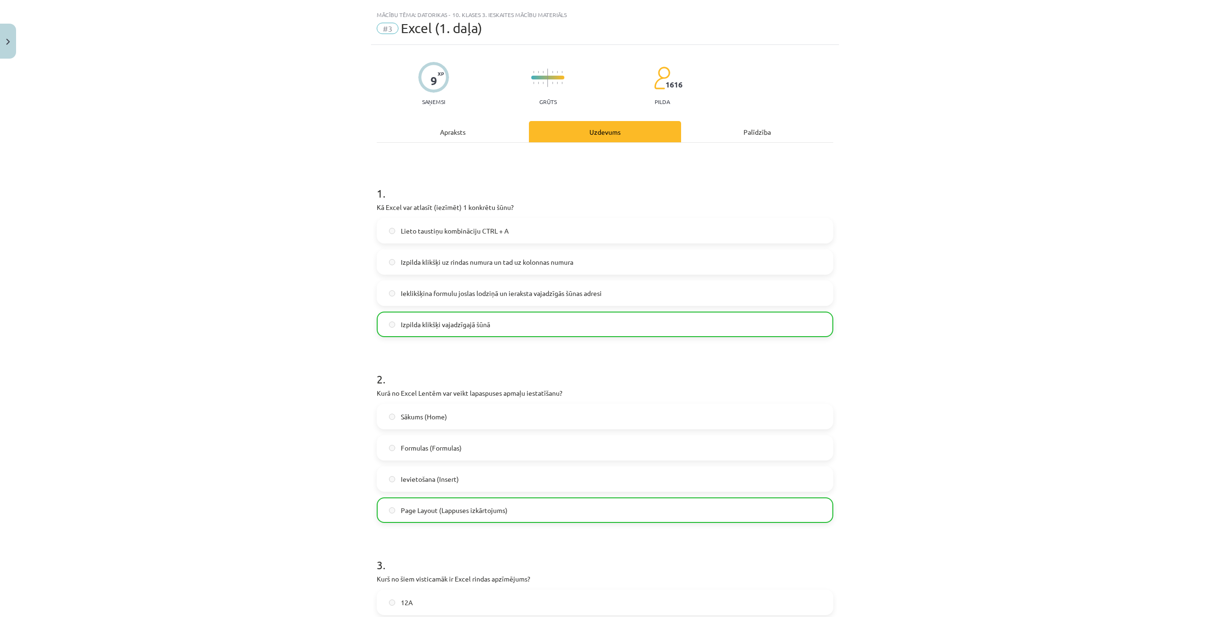
scroll to position [0, 0]
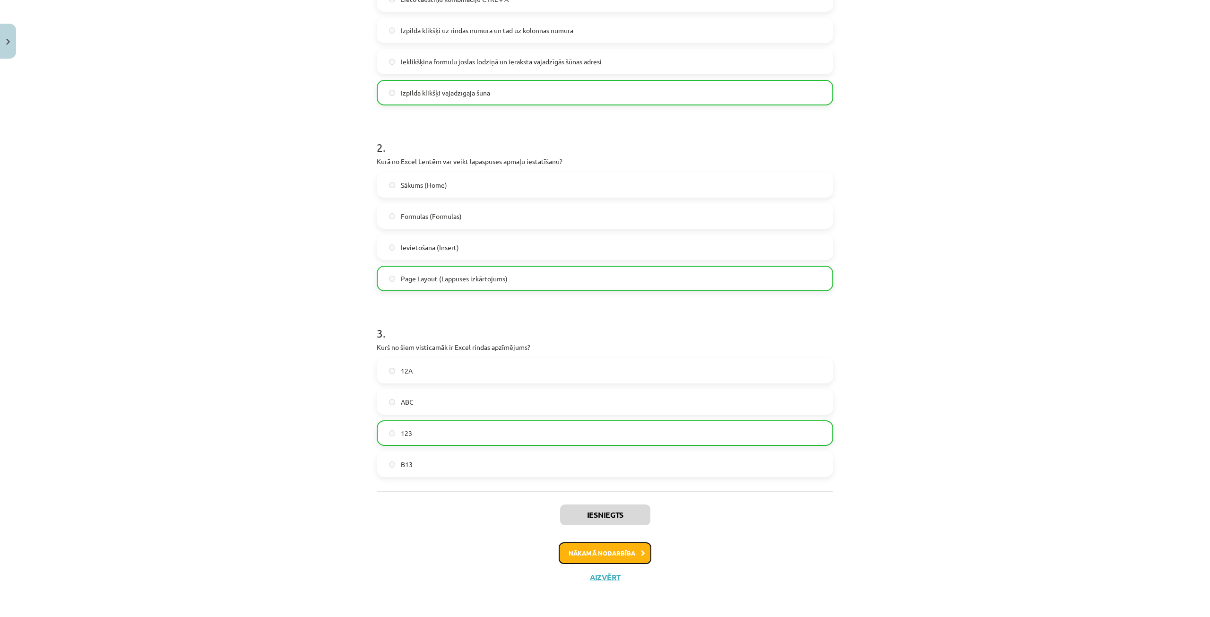
click at [582, 552] on button "Nākamā nodarbība" at bounding box center [605, 553] width 93 height 22
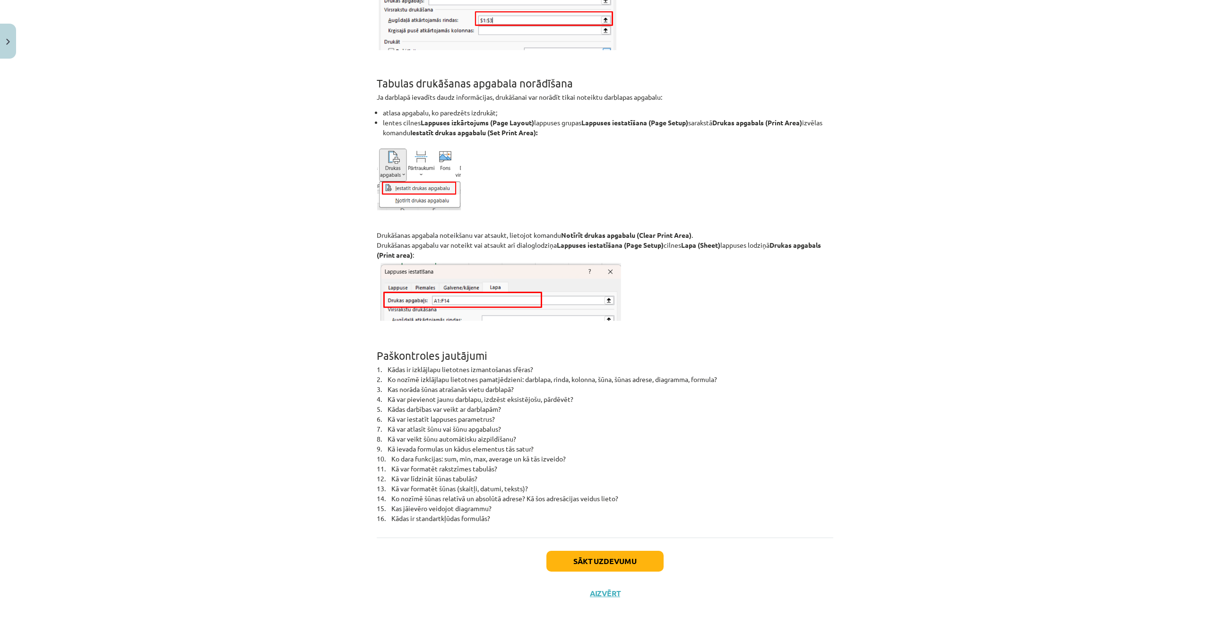
scroll to position [5864, 0]
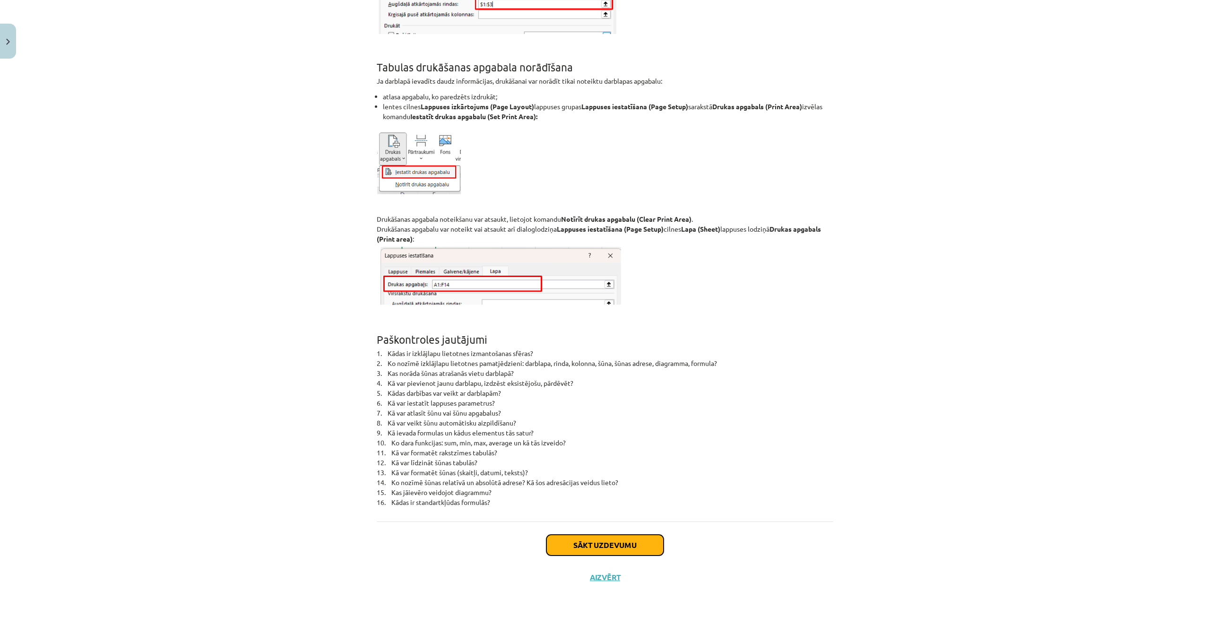
click at [591, 536] on button "Sākt uzdevumu" at bounding box center [604, 545] width 117 height 21
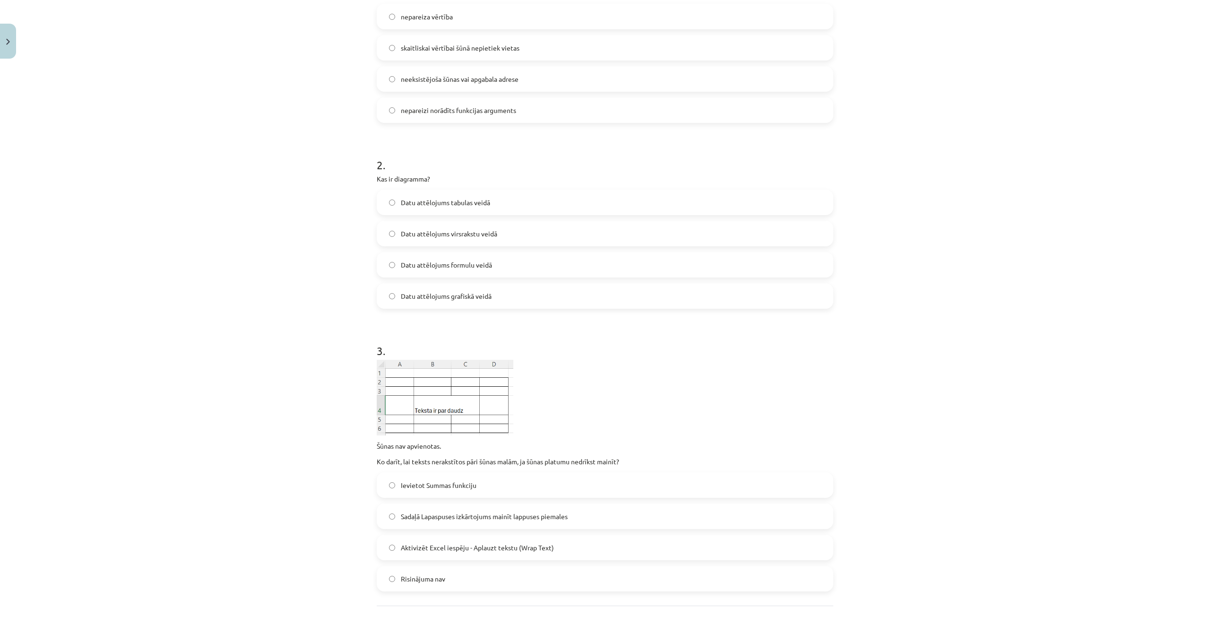
scroll to position [332, 0]
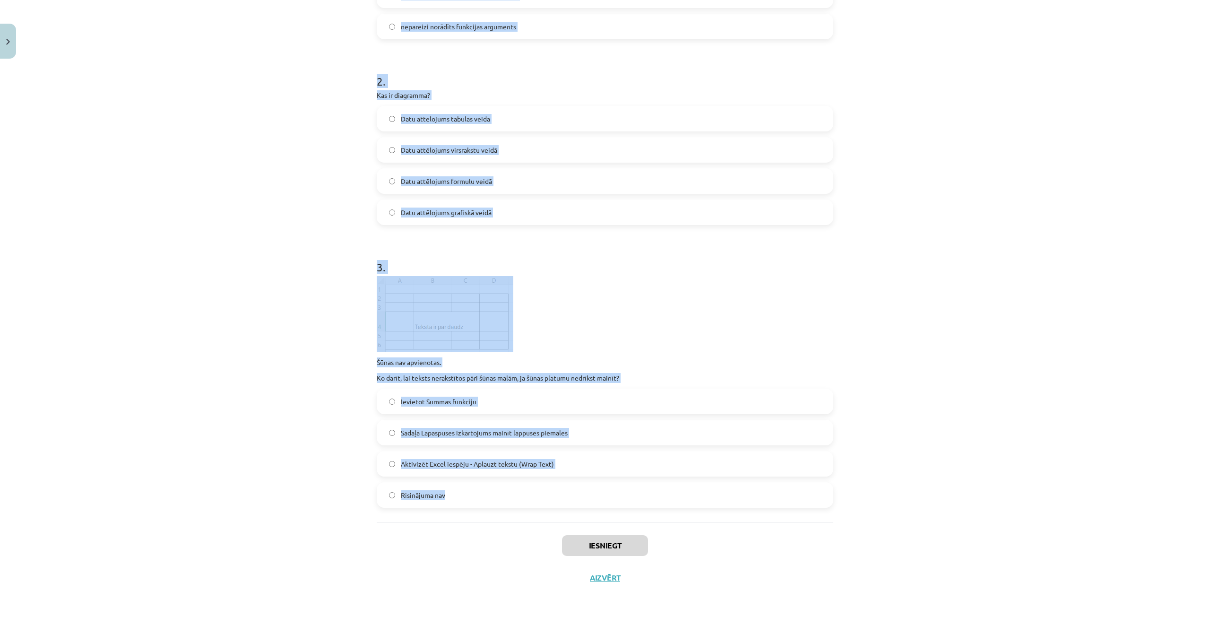
drag, startPoint x: 370, startPoint y: 201, endPoint x: 513, endPoint y: 505, distance: 335.5
click at [513, 505] on div "9 XP Saņemsi Grūts 1616 pilda Apraksts Uzdevums Palīdzība 1 . Ko norāda šis Exc…" at bounding box center [605, 162] width 468 height 863
copy form "Ko norāda šis Excel kļūdas paziņojums? ### nepareiza vērtība skaitliskai vērtīb…"
click at [267, 292] on div "Mācību tēma: Datorikas - 10. klases 3. ieskaites mācību materiāls #4 Excel (2. …" at bounding box center [605, 308] width 1210 height 617
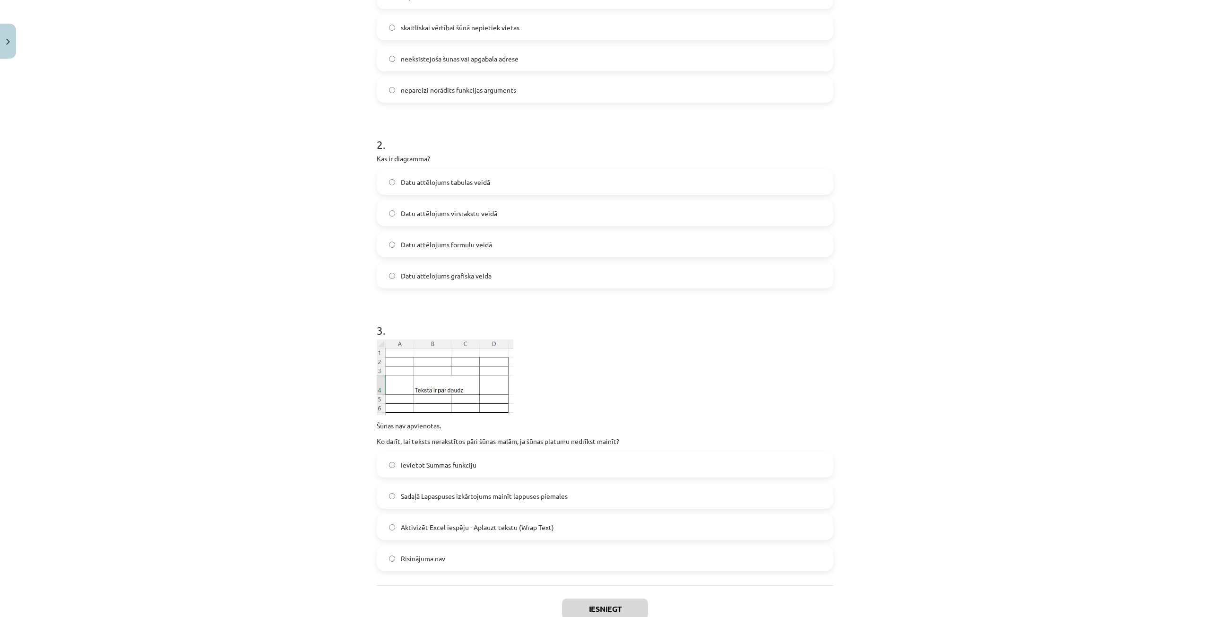
scroll to position [96, 0]
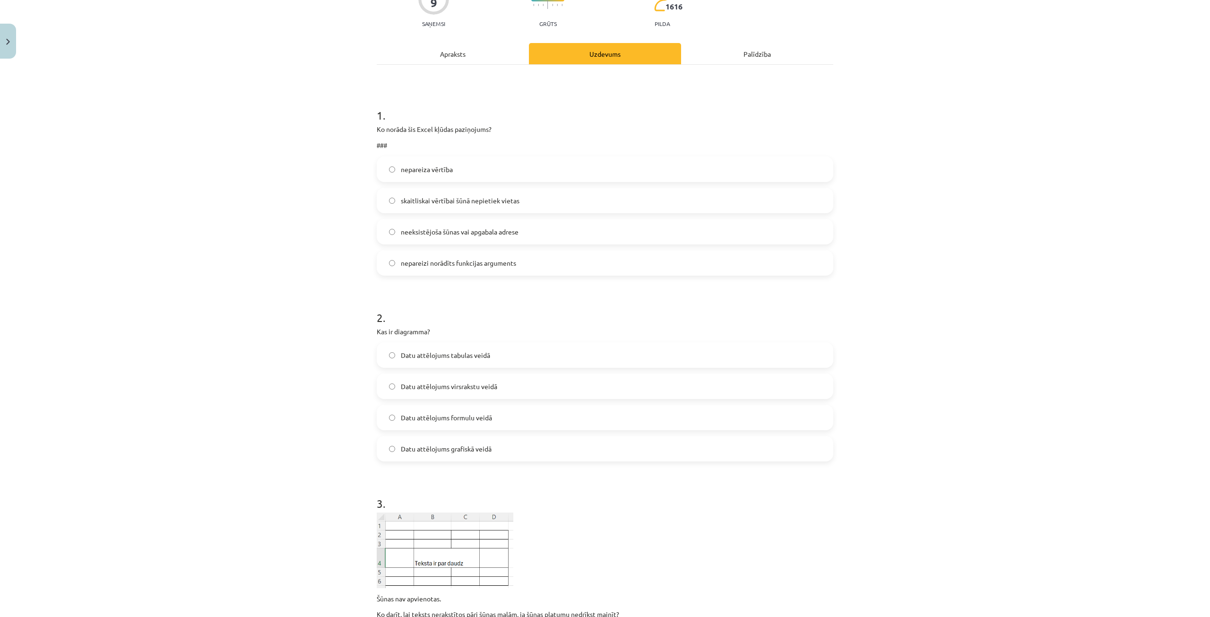
click at [513, 206] on label "skaitliskai vērtībai šūnā nepietiek vietas" at bounding box center [605, 201] width 455 height 24
click at [439, 375] on label "Datu attēlojums virsrakstu veidā" at bounding box center [605, 386] width 455 height 24
click at [454, 454] on label "Datu attēlojums grafiskā veidā" at bounding box center [605, 449] width 455 height 24
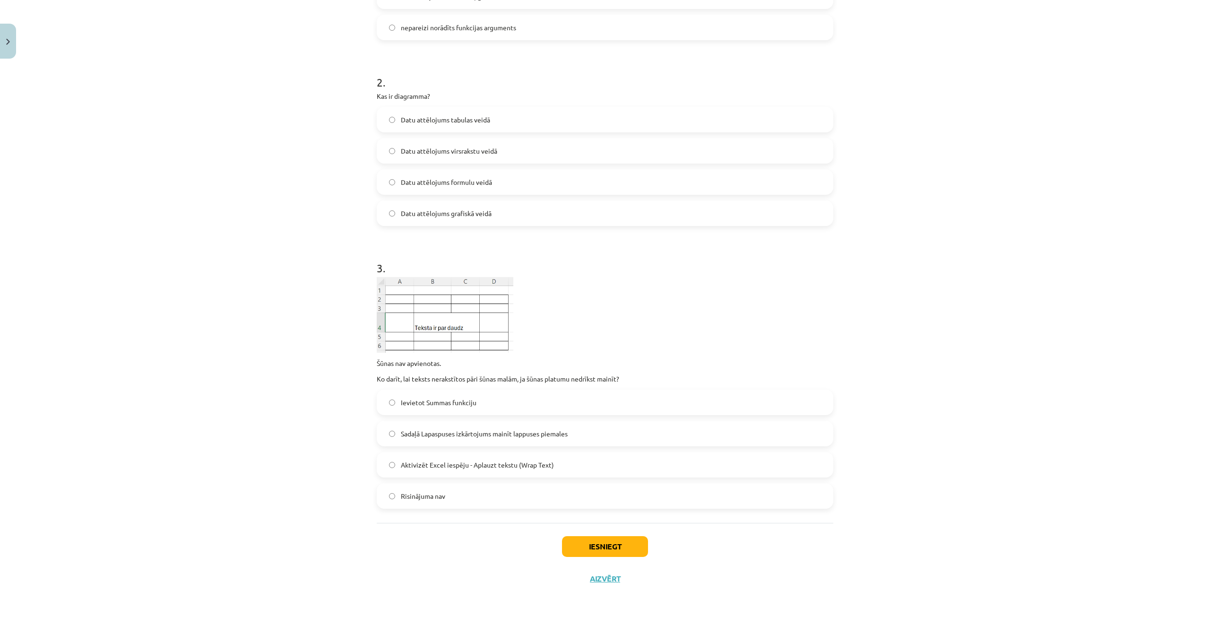
scroll to position [332, 0]
click at [424, 463] on span "Aktivizēt Excel iespēju - Aplauzt tekstu (Wrap Text)" at bounding box center [477, 464] width 153 height 10
click at [595, 541] on button "Iesniegt" at bounding box center [605, 545] width 86 height 21
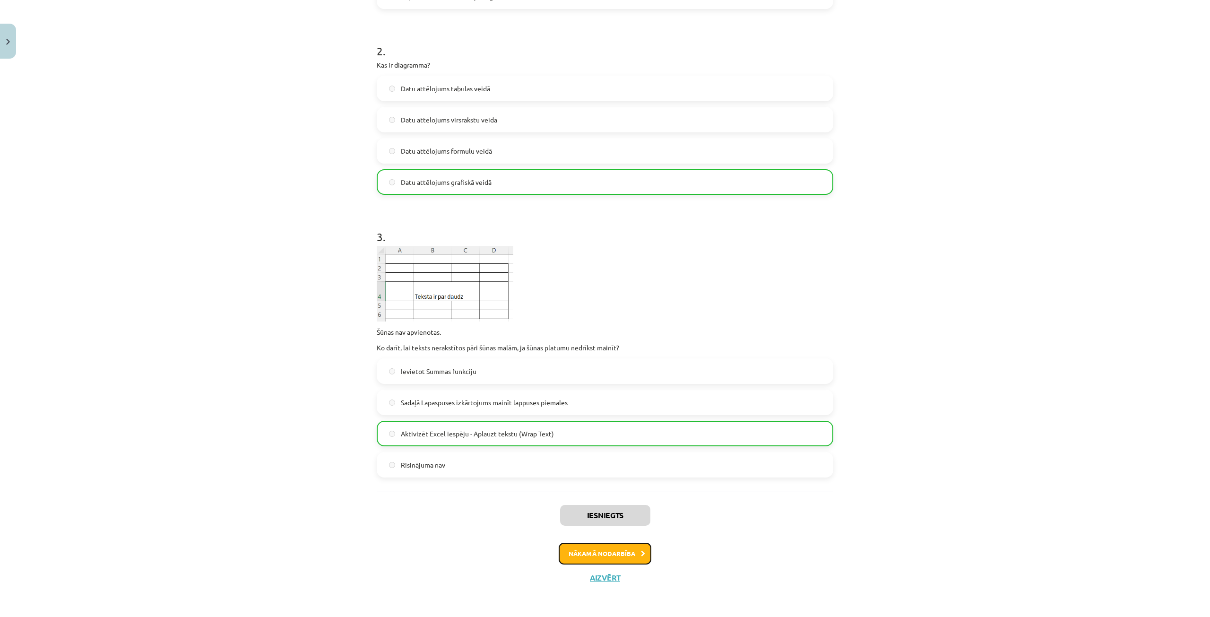
click at [595, 548] on button "Nākamā nodarbība" at bounding box center [605, 554] width 93 height 22
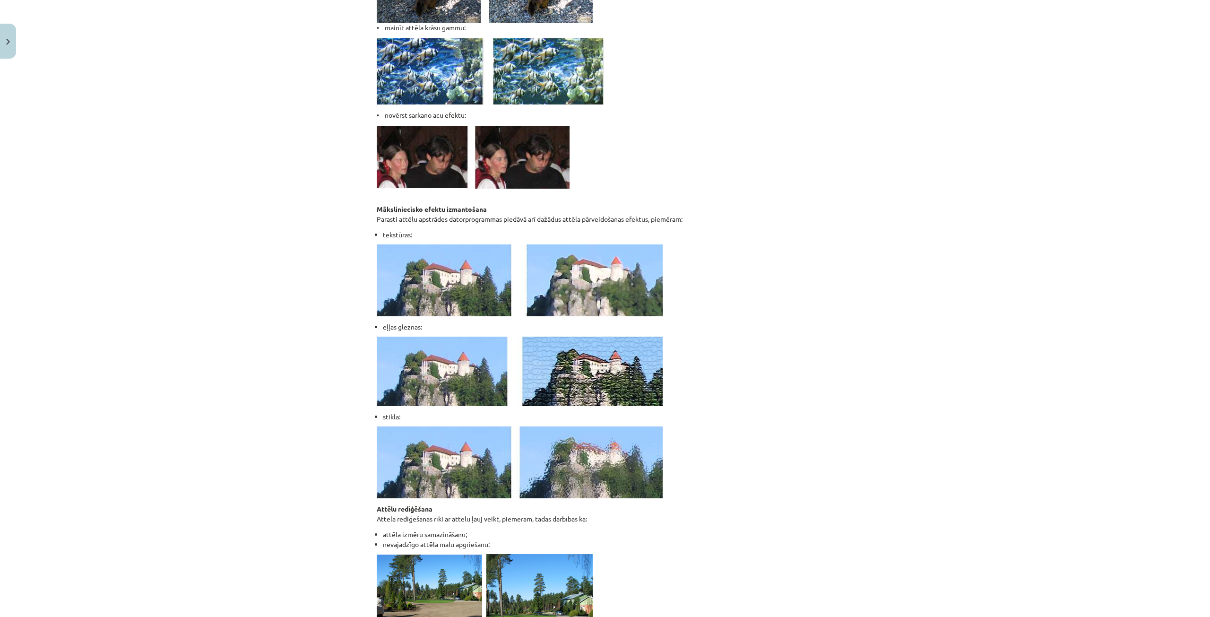
scroll to position [1630, 0]
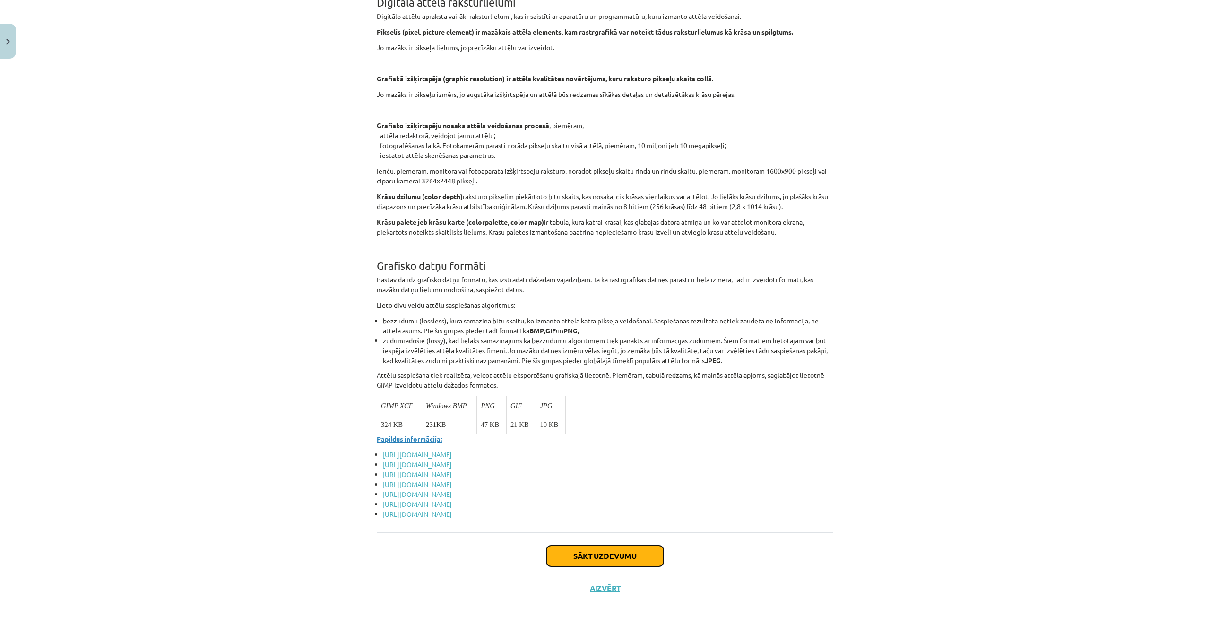
click at [591, 549] on button "Sākt uzdevumu" at bounding box center [604, 555] width 117 height 21
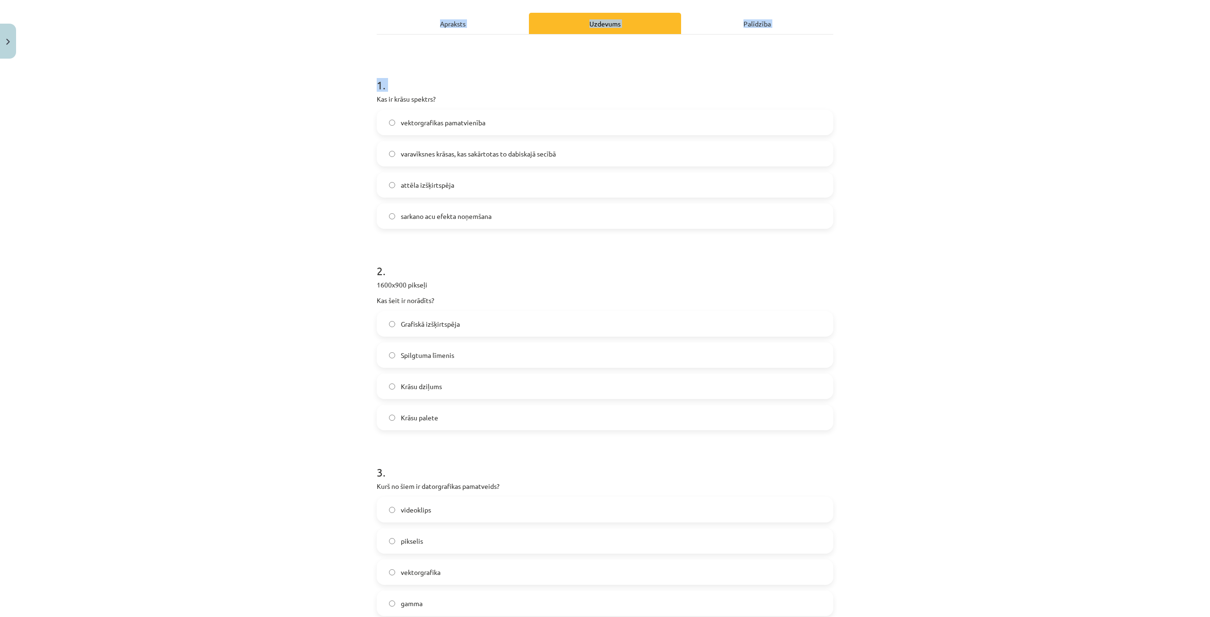
scroll to position [235, 0]
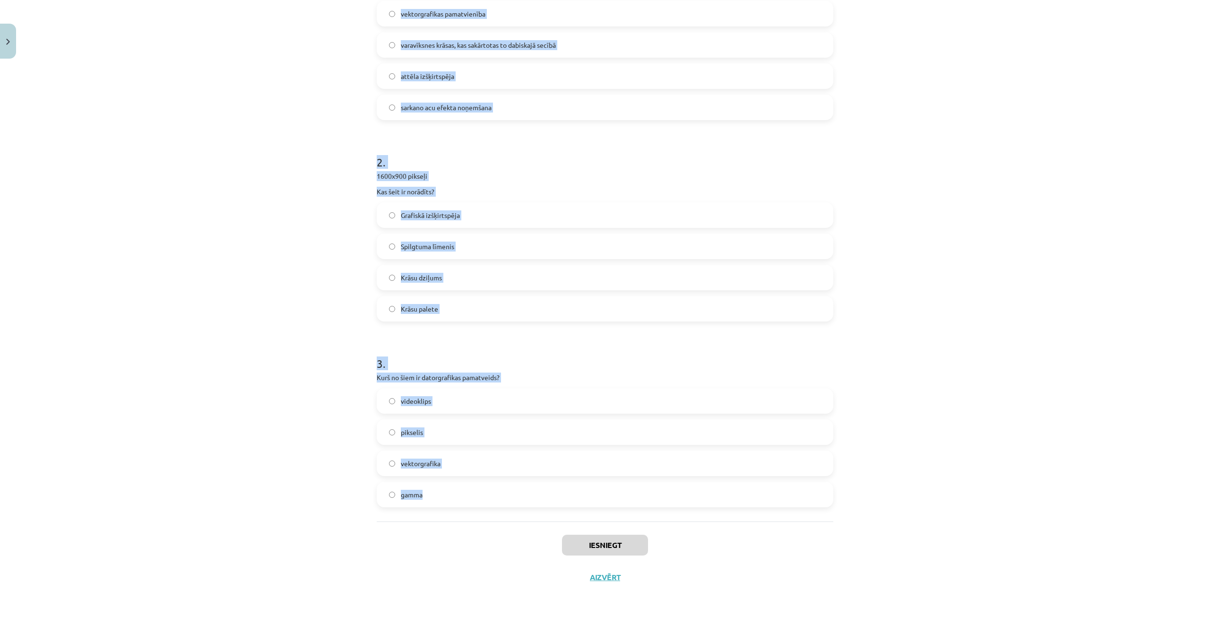
drag, startPoint x: 380, startPoint y: 201, endPoint x: 446, endPoint y: 504, distance: 310.1
click at [446, 504] on div "8 XP Saņemsi Viegls 1616 pilda Apraksts Uzdevums Palīdzība 1 . Kas ir krāsu spe…" at bounding box center [605, 210] width 468 height 765
copy form "Kas ir krāsu spektrs? vektorgrafikas pamatvienība varavīksnes krāsas, kas sakār…"
click at [209, 158] on div "Mācību tēma: Datorikas - 10. klases 3. ieskaites mācību materiāls #5 Attēlu aps…" at bounding box center [605, 308] width 1210 height 617
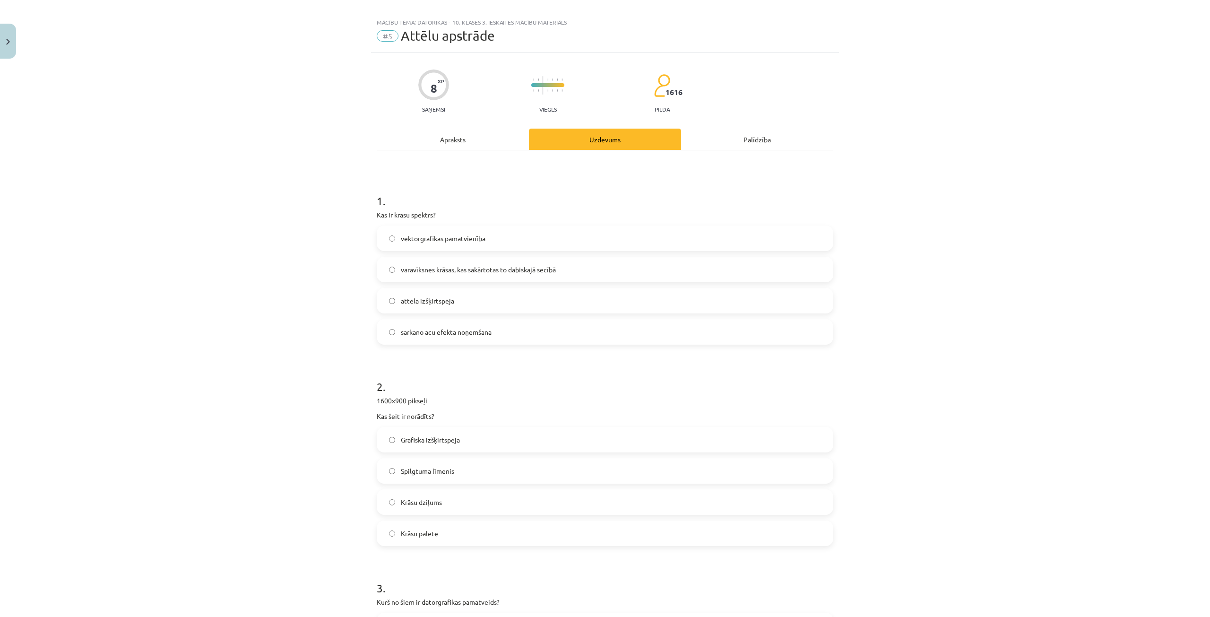
scroll to position [0, 0]
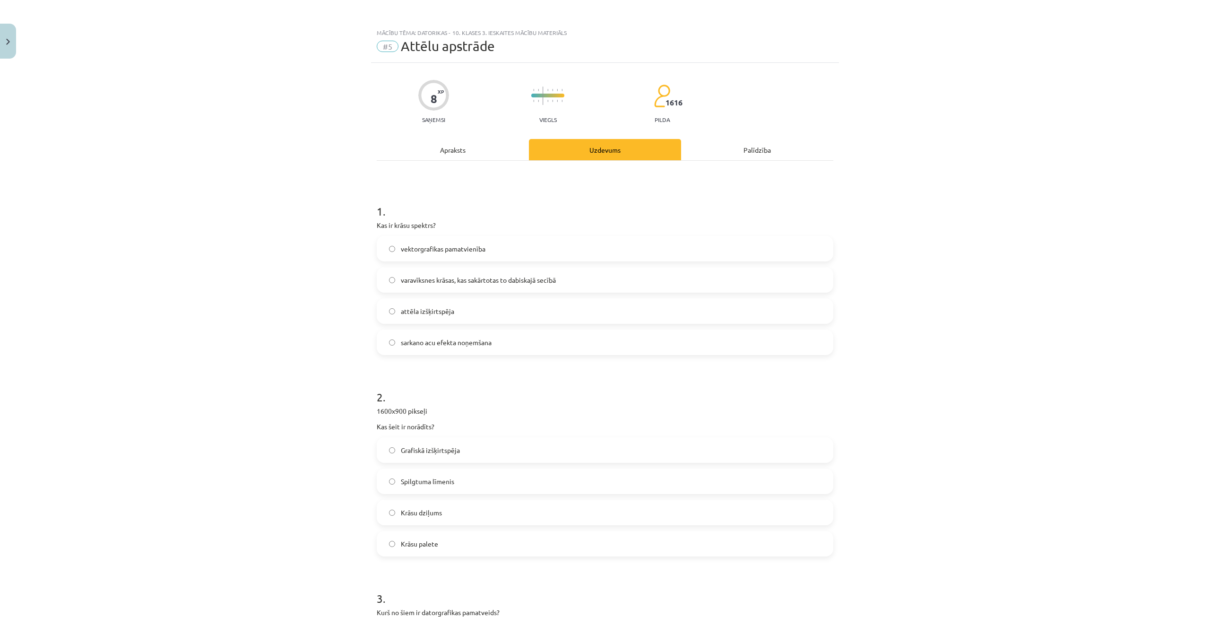
click at [463, 284] on span "varavīksnes krāsas, kas sakārtotas to dabiskajā secībā" at bounding box center [478, 280] width 155 height 10
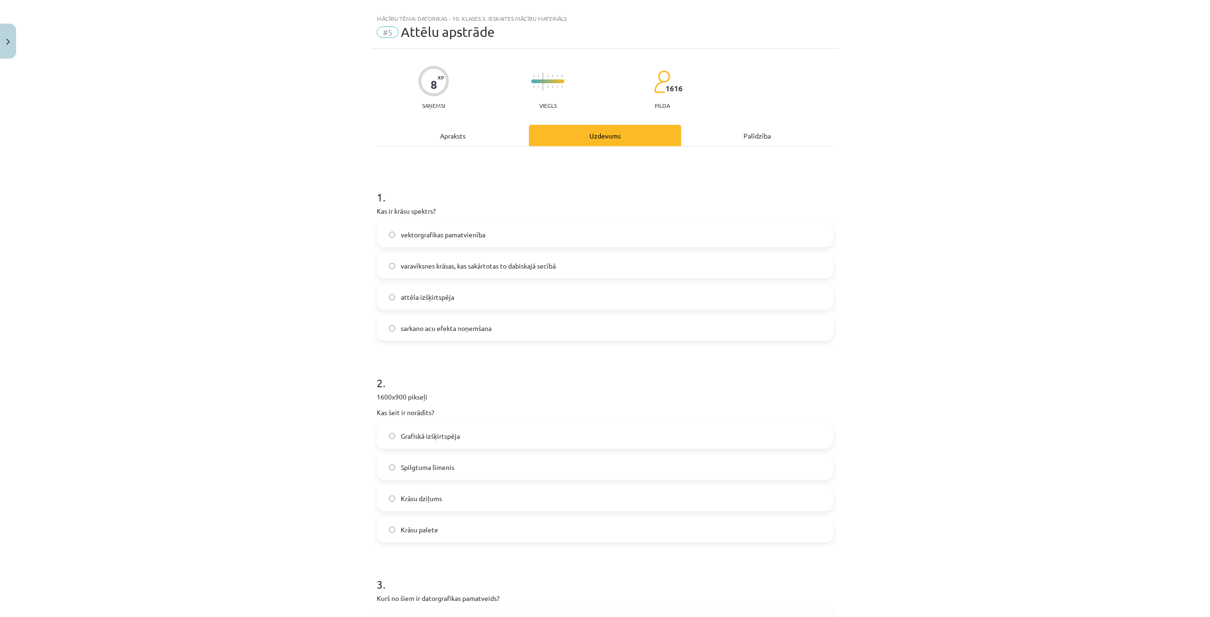
scroll to position [47, 0]
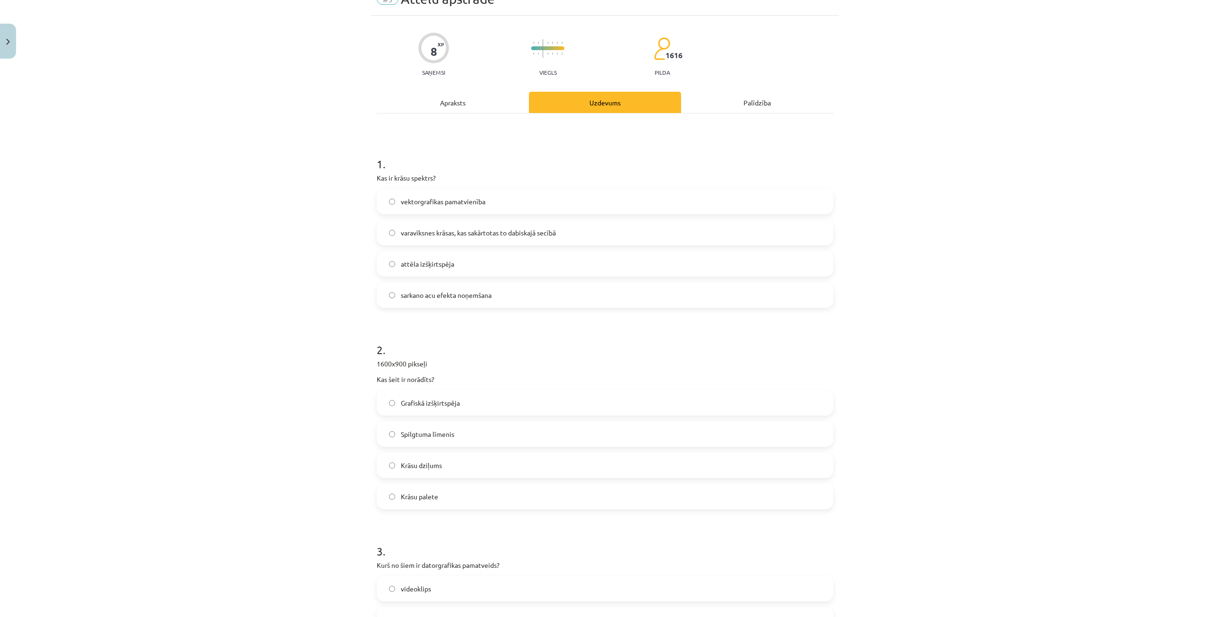
click at [415, 406] on span "Grafiskā izšķirtspēja" at bounding box center [430, 403] width 59 height 10
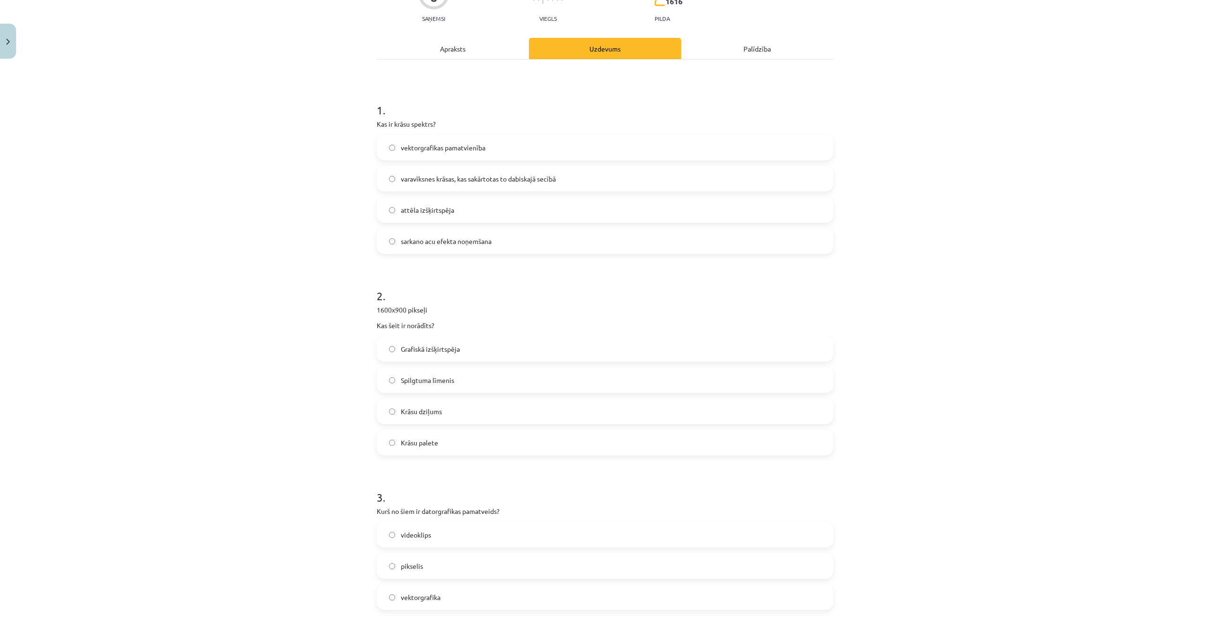
scroll to position [235, 0]
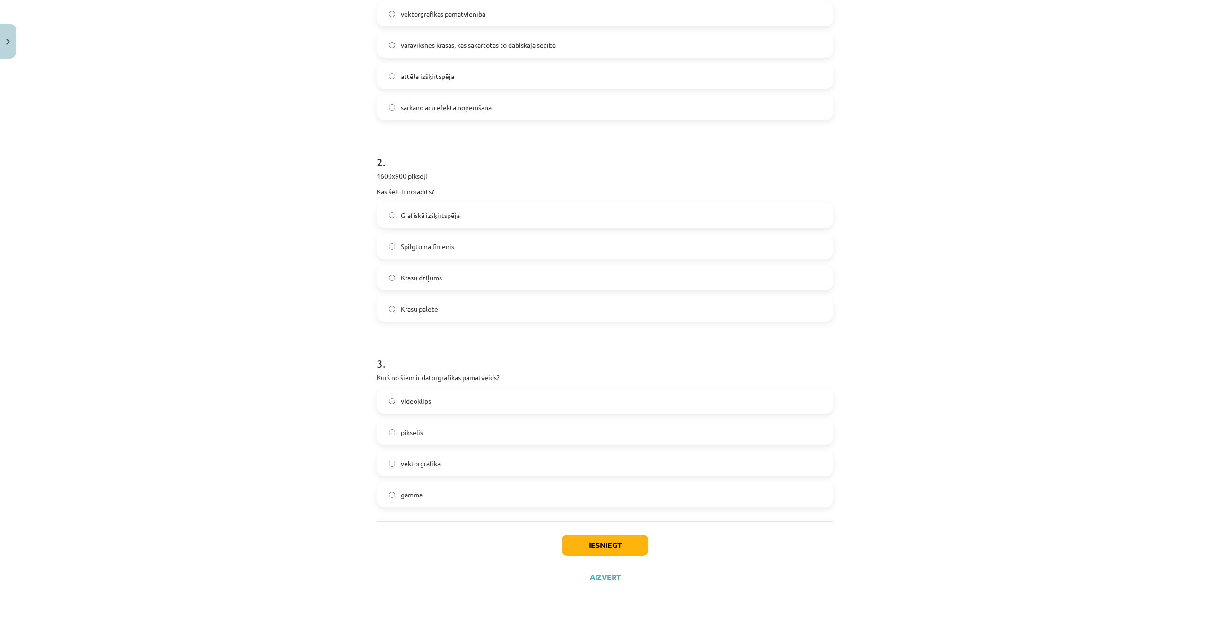
click at [425, 466] on span "vektorgrafika" at bounding box center [421, 463] width 40 height 10
click at [637, 547] on button "Iesniegt" at bounding box center [605, 545] width 86 height 21
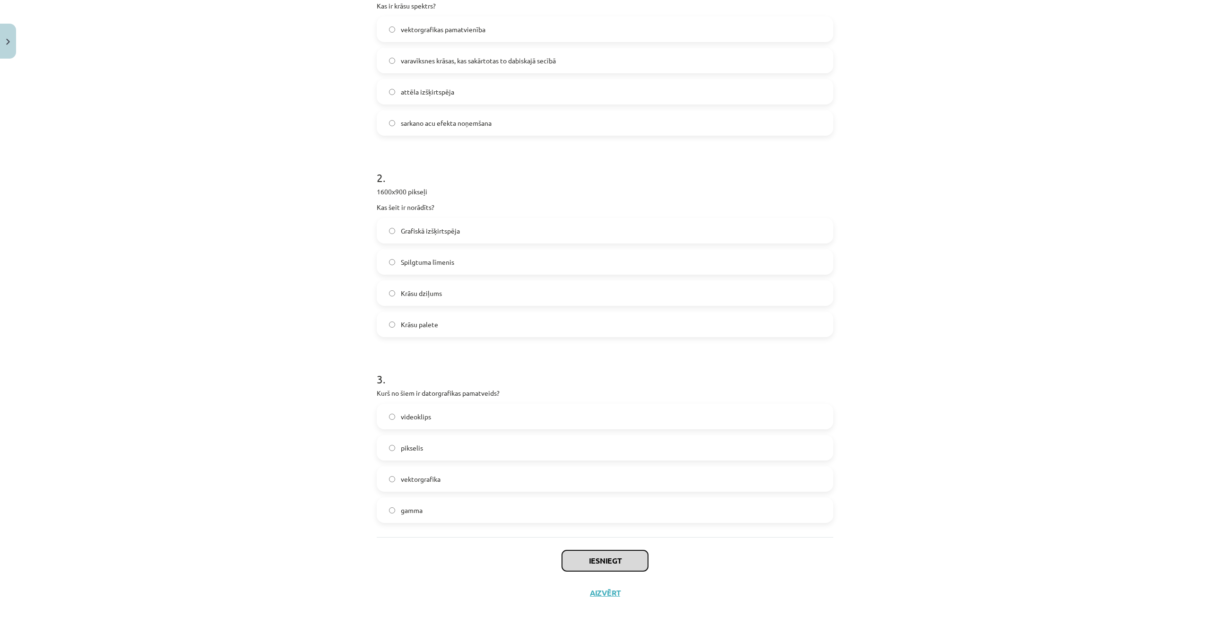
scroll to position [188, 0]
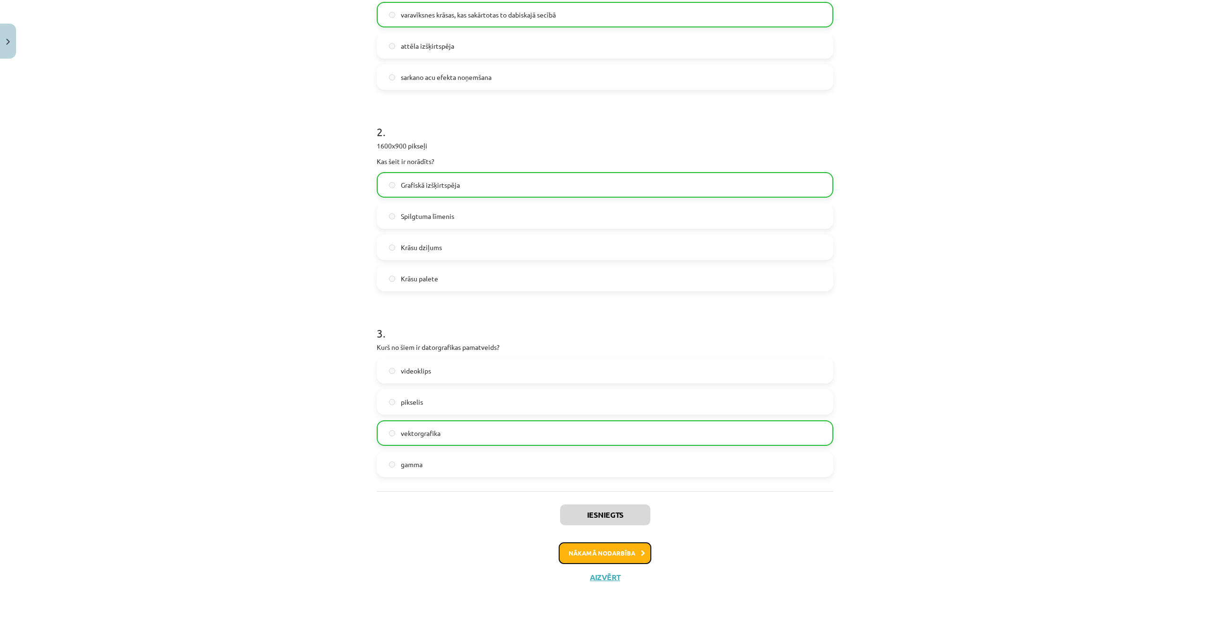
click at [605, 545] on button "Nākamā nodarbība" at bounding box center [605, 553] width 93 height 22
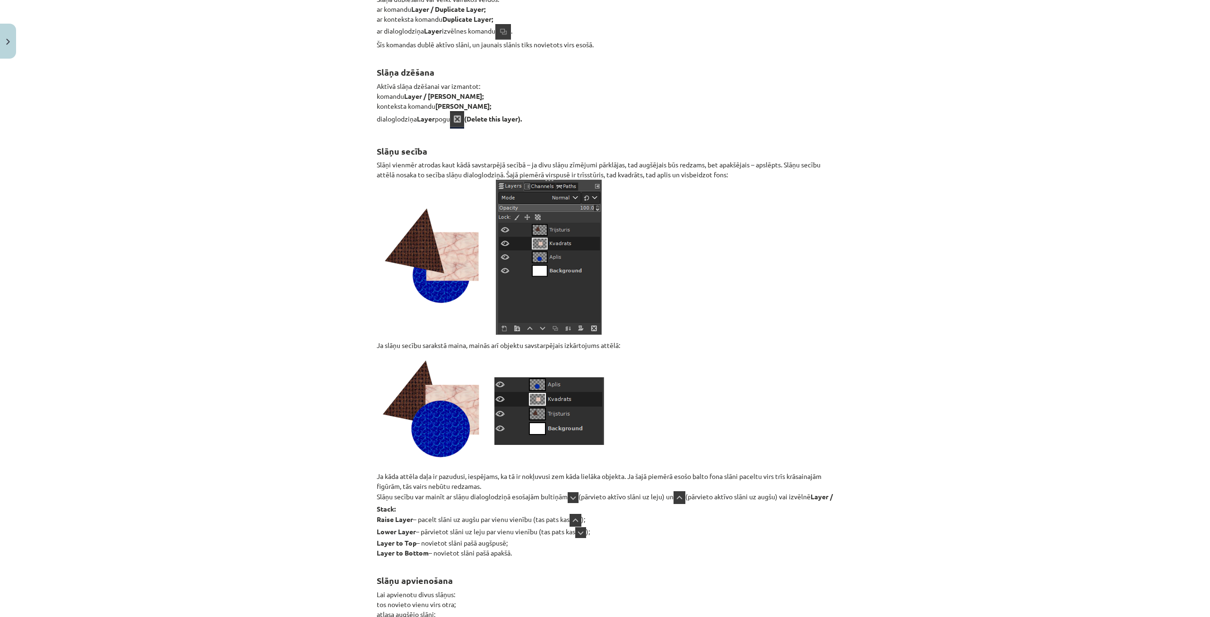
scroll to position [10768, 0]
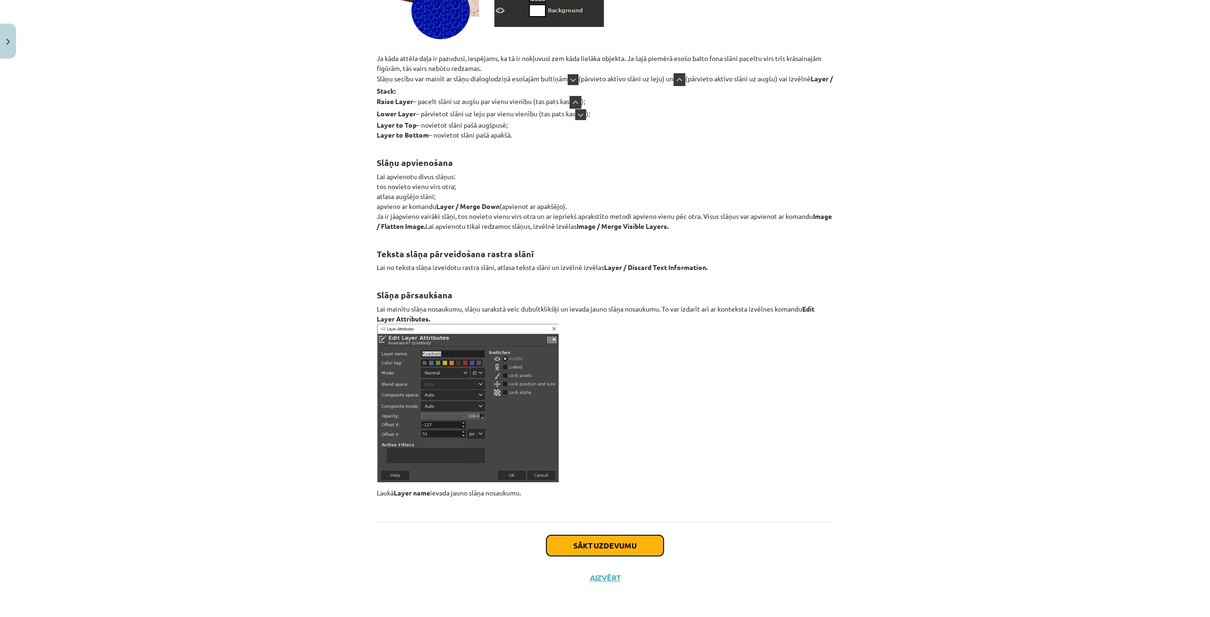
click at [601, 544] on button "Sākt uzdevumu" at bounding box center [604, 545] width 117 height 21
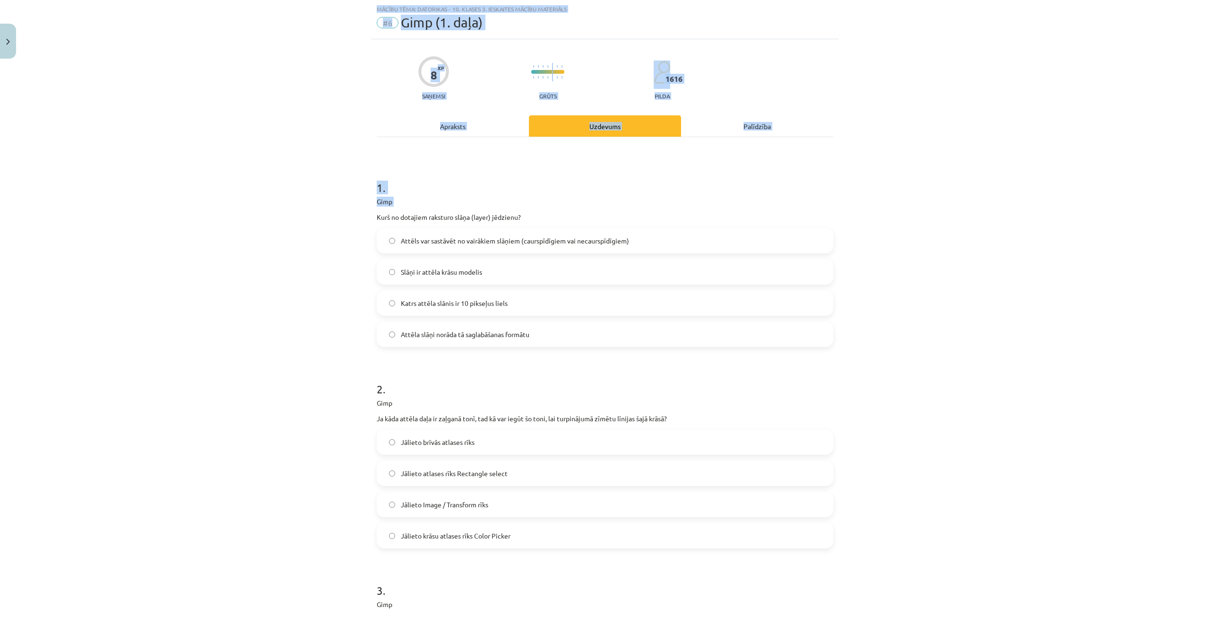
scroll to position [266, 0]
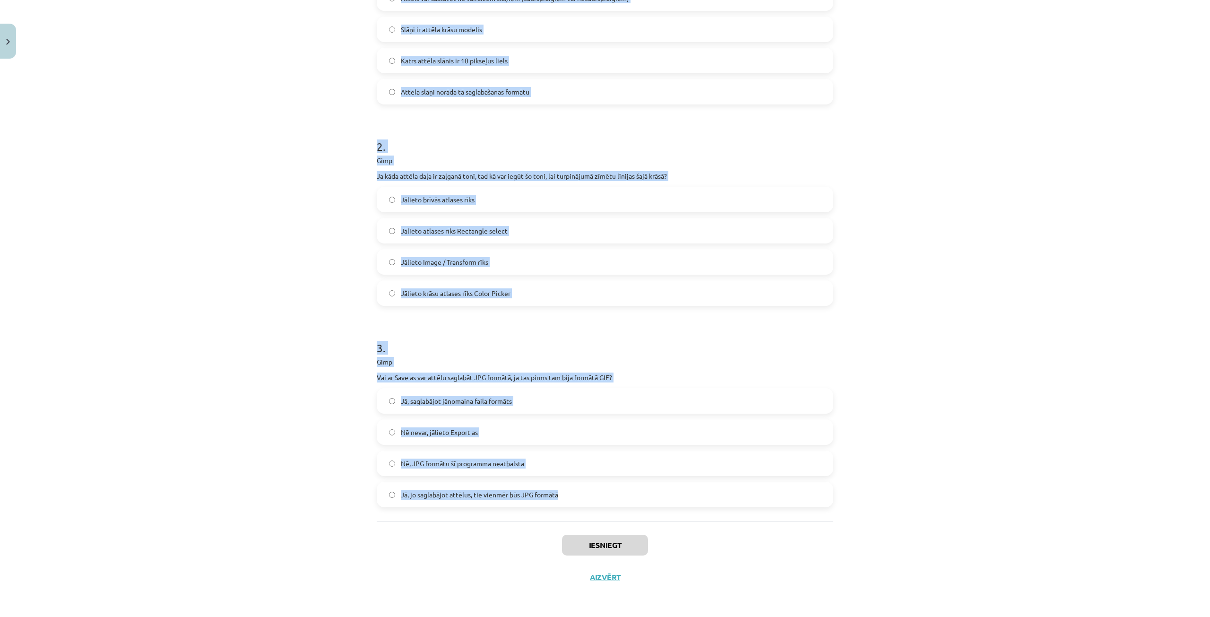
drag, startPoint x: 369, startPoint y: 216, endPoint x: 559, endPoint y: 507, distance: 347.5
click at [559, 507] on div "8 XP Saņemsi Grūts 1616 pilda Apraksts Uzdevums Palīdzība 1 . Gimp Kurš no dota…" at bounding box center [605, 195] width 468 height 796
copy form "Kurš no dotajiem raksturo slāņa (layer) jēdzienu? Attēls var sastāvēt no vairāk…"
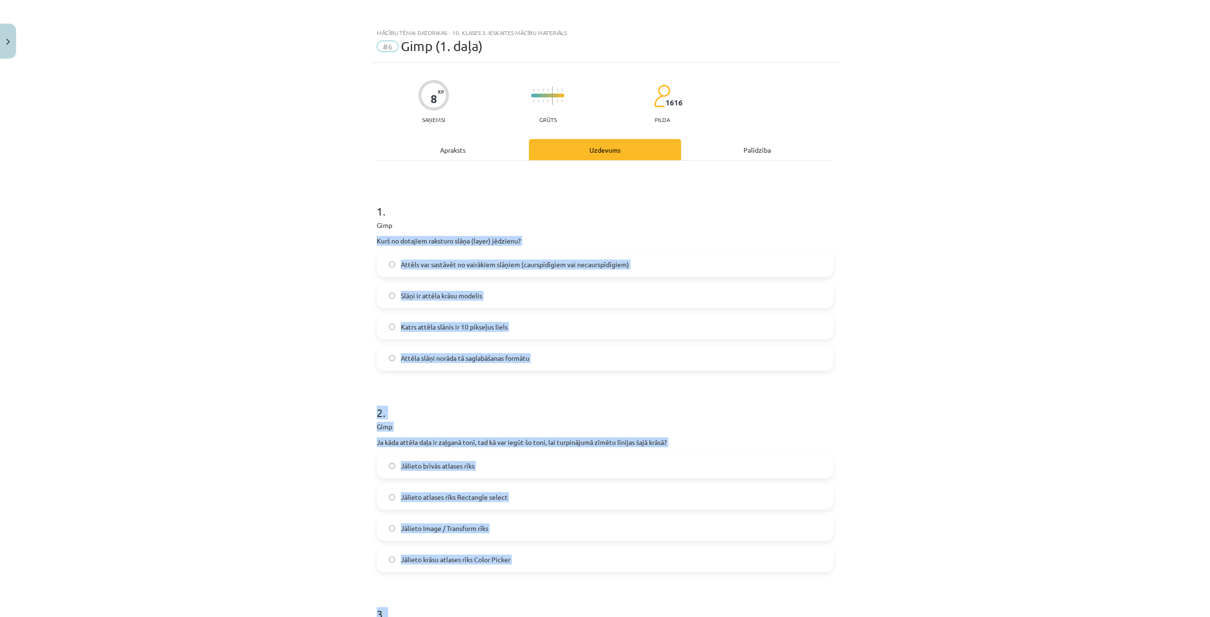
click at [275, 295] on div "Mācību tēma: Datorikas - 10. klases 3. ieskaites mācību materiāls #6 Gimp (1. d…" at bounding box center [605, 308] width 1210 height 617
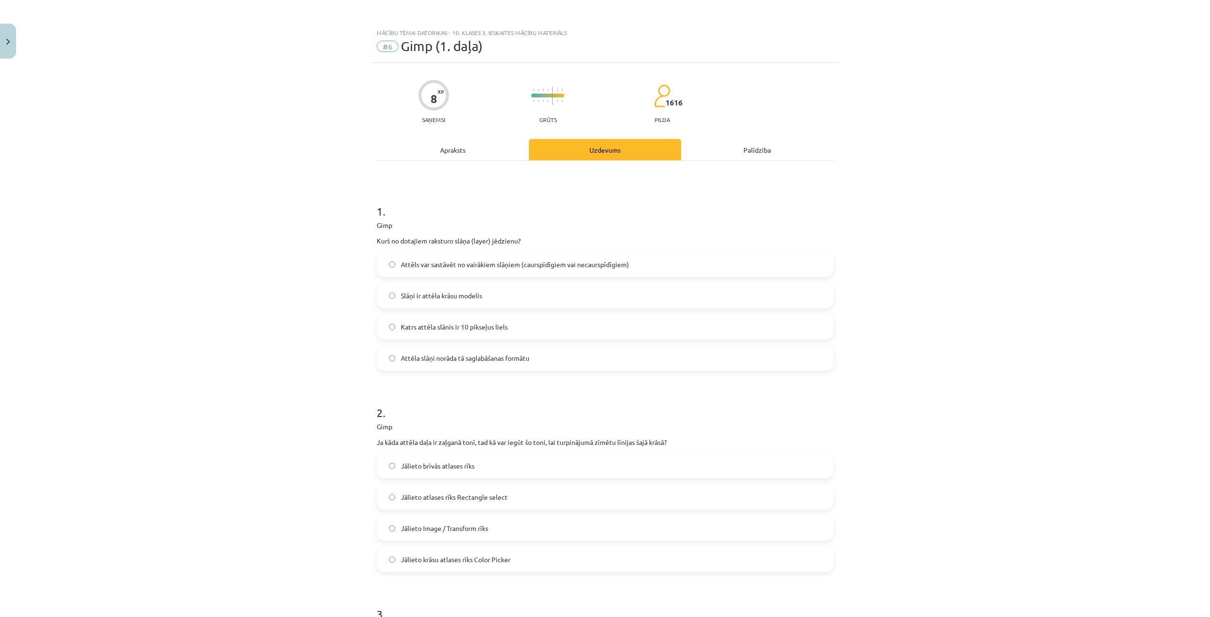
click at [494, 252] on div "Attēls var sastāvēt no vairākiem slāņiem (caurspīdīgiem vai necaurspīdīgiem)" at bounding box center [605, 264] width 457 height 26
click at [485, 259] on label "Attēls var sastāvēt no vairākiem slāņiem (caurspīdīgiem vai necaurspīdīgiem)" at bounding box center [605, 264] width 455 height 24
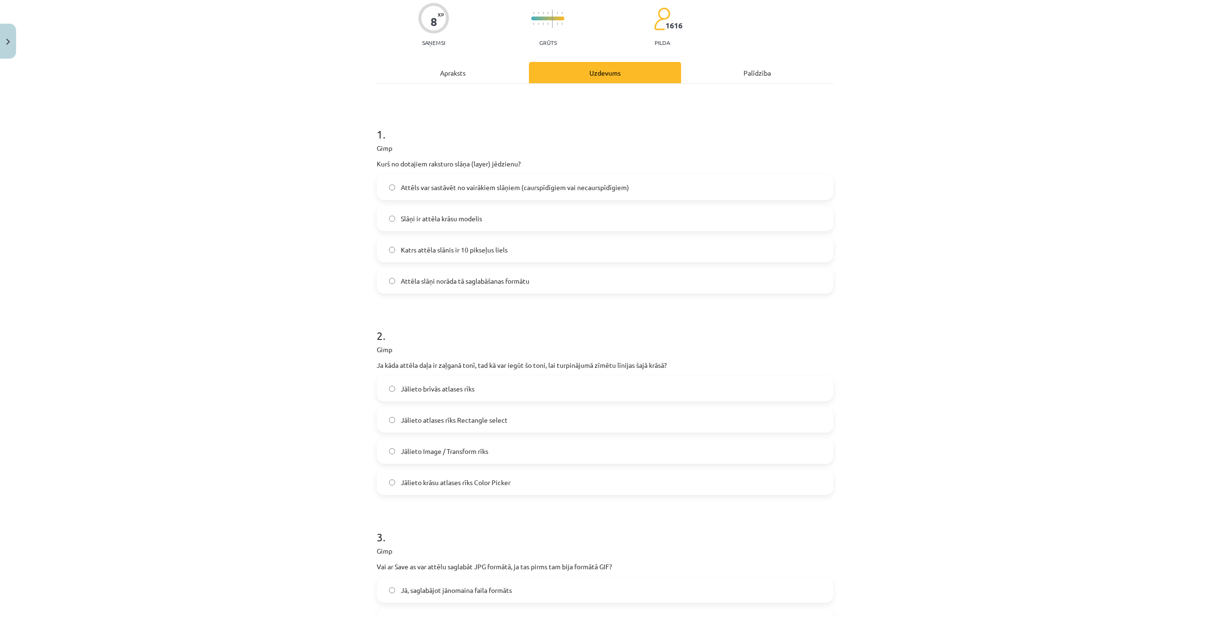
scroll to position [95, 0]
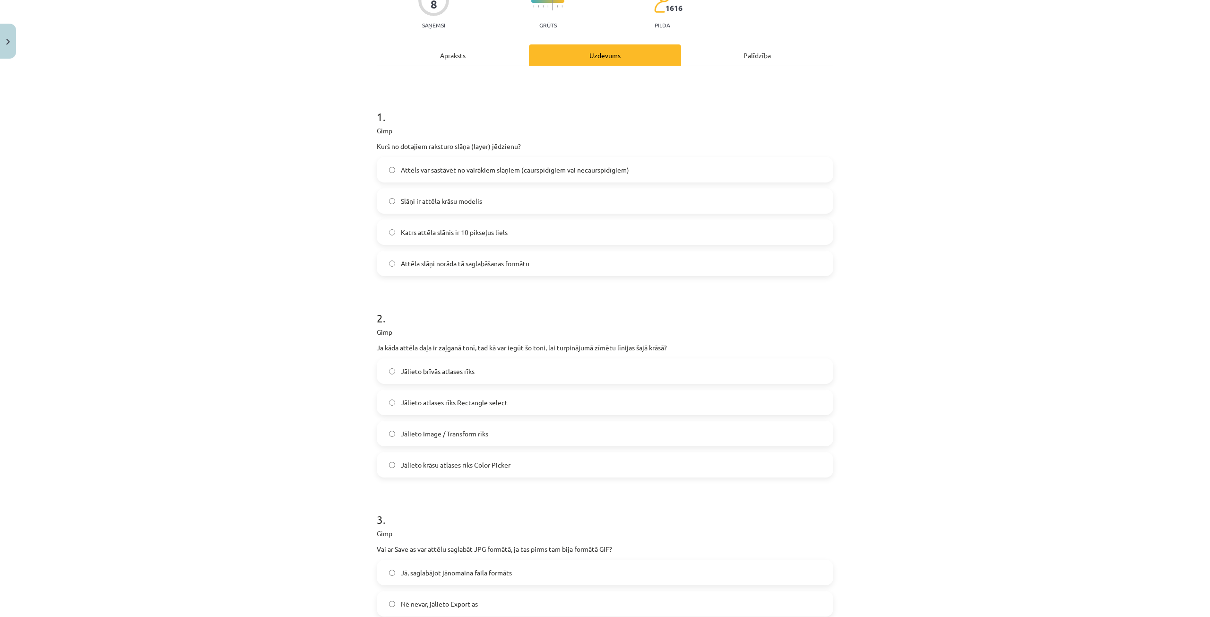
click at [469, 466] on span "Jālieto krāsu atlases rīks Color Picker" at bounding box center [456, 465] width 110 height 10
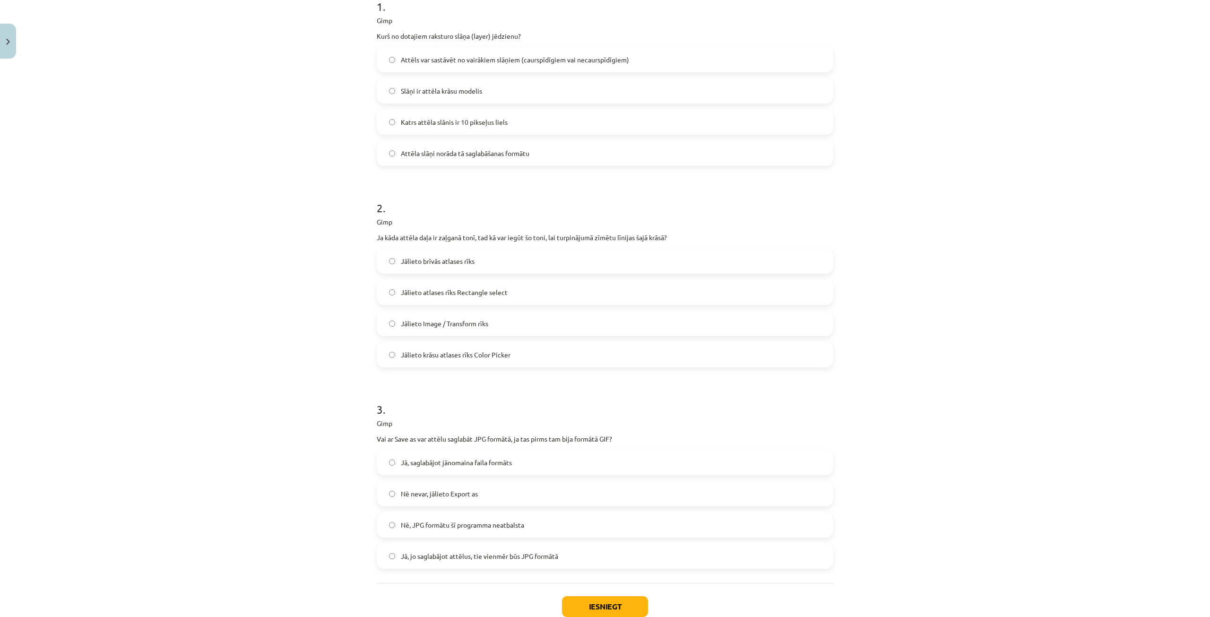
scroll to position [236, 0]
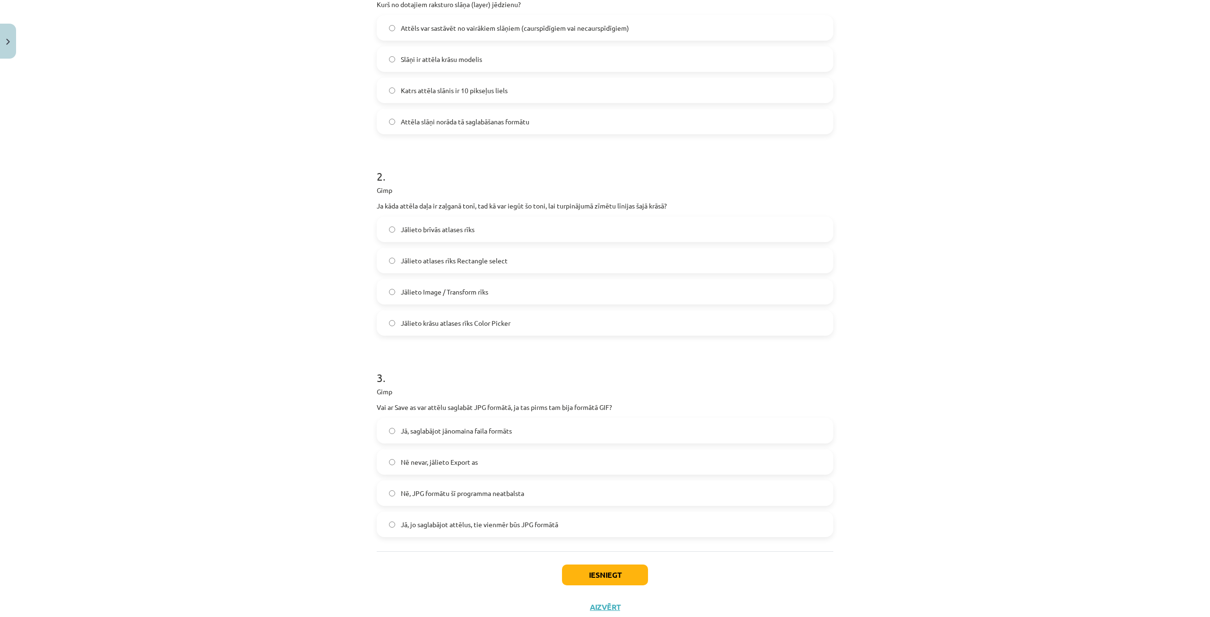
click at [447, 458] on span "Nē nevar, jālieto Export as" at bounding box center [439, 462] width 77 height 10
click at [601, 571] on button "Iesniegt" at bounding box center [605, 574] width 86 height 21
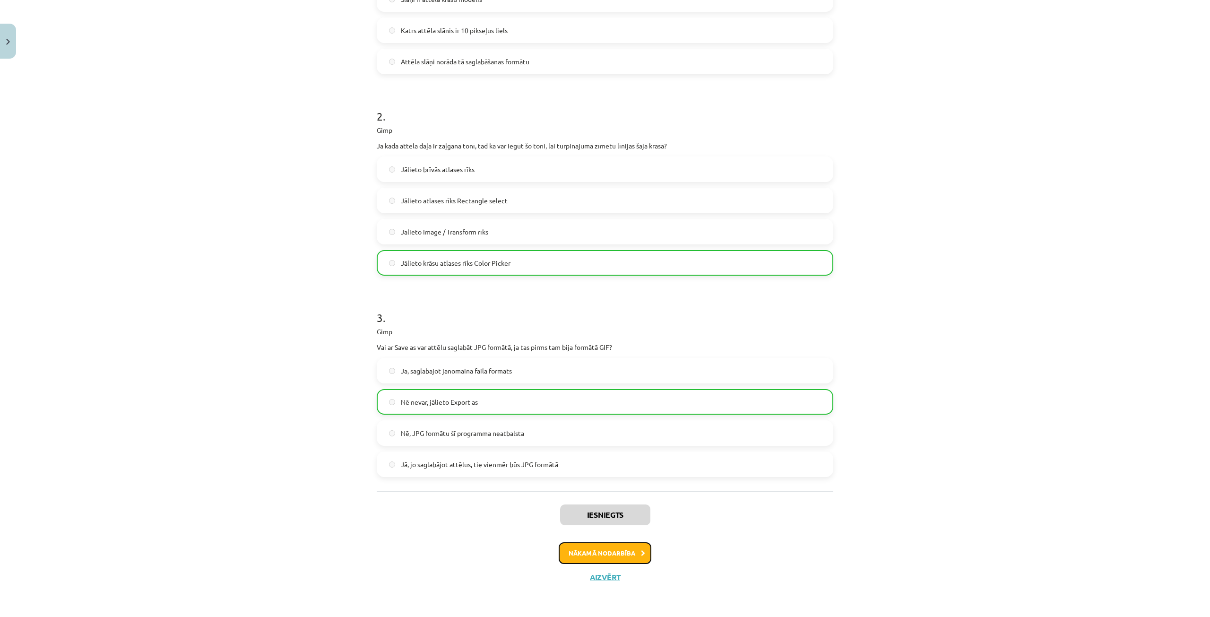
click at [625, 552] on button "Nākamā nodarbība" at bounding box center [605, 553] width 93 height 22
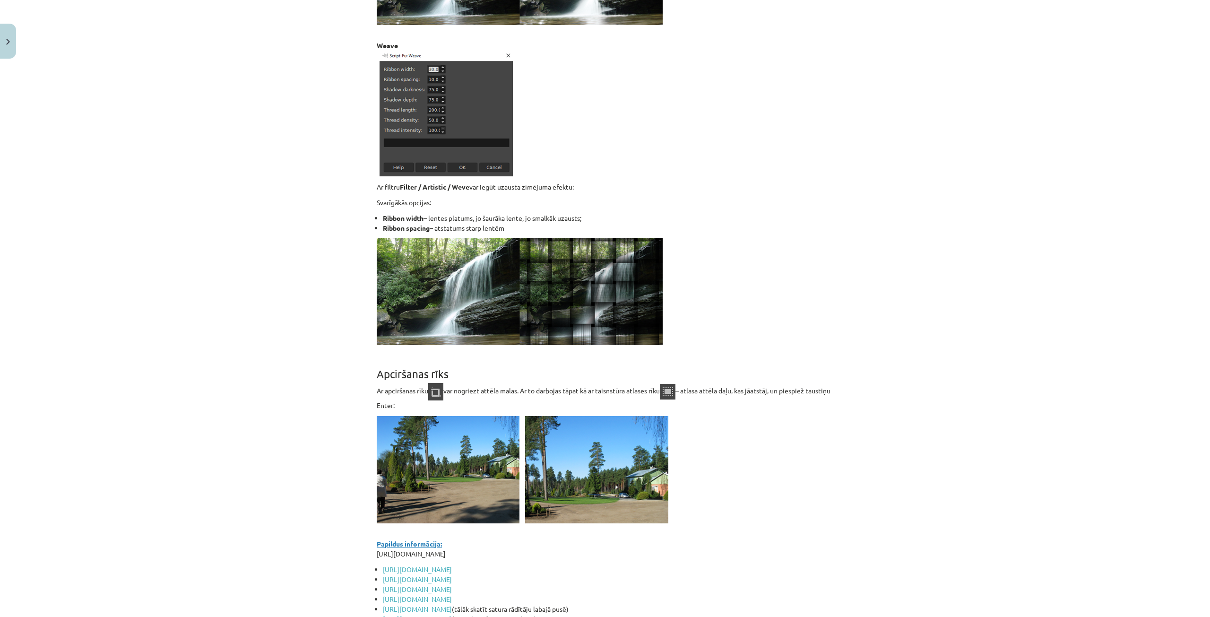
scroll to position [7995, 0]
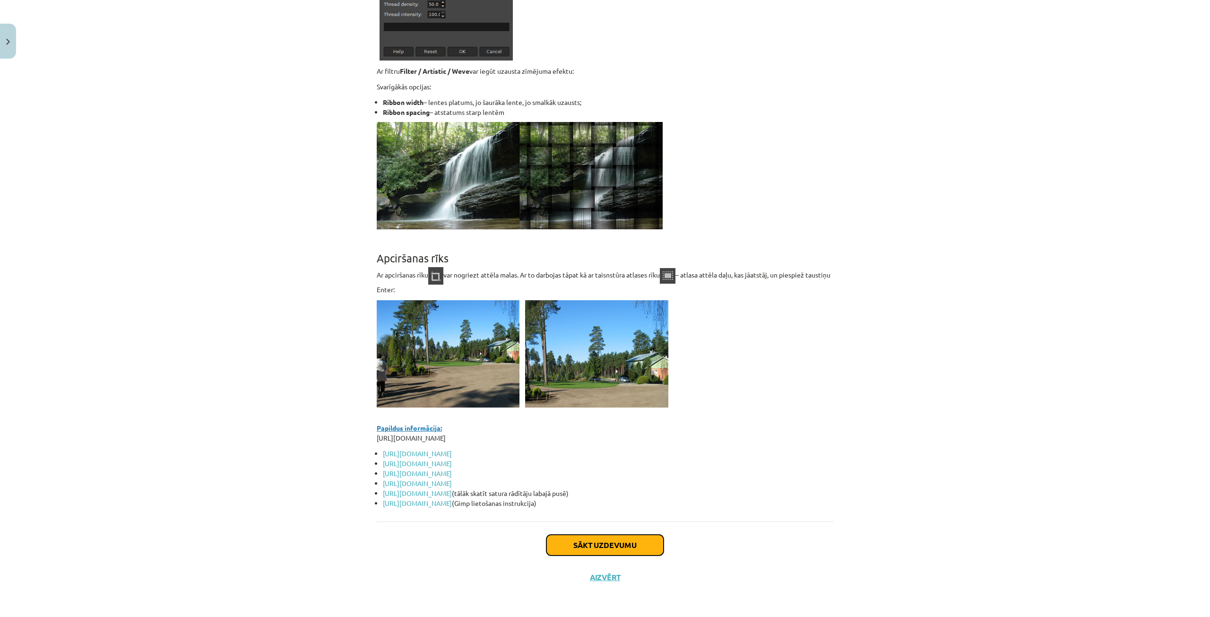
click at [613, 548] on button "Sākt uzdevumu" at bounding box center [604, 545] width 117 height 21
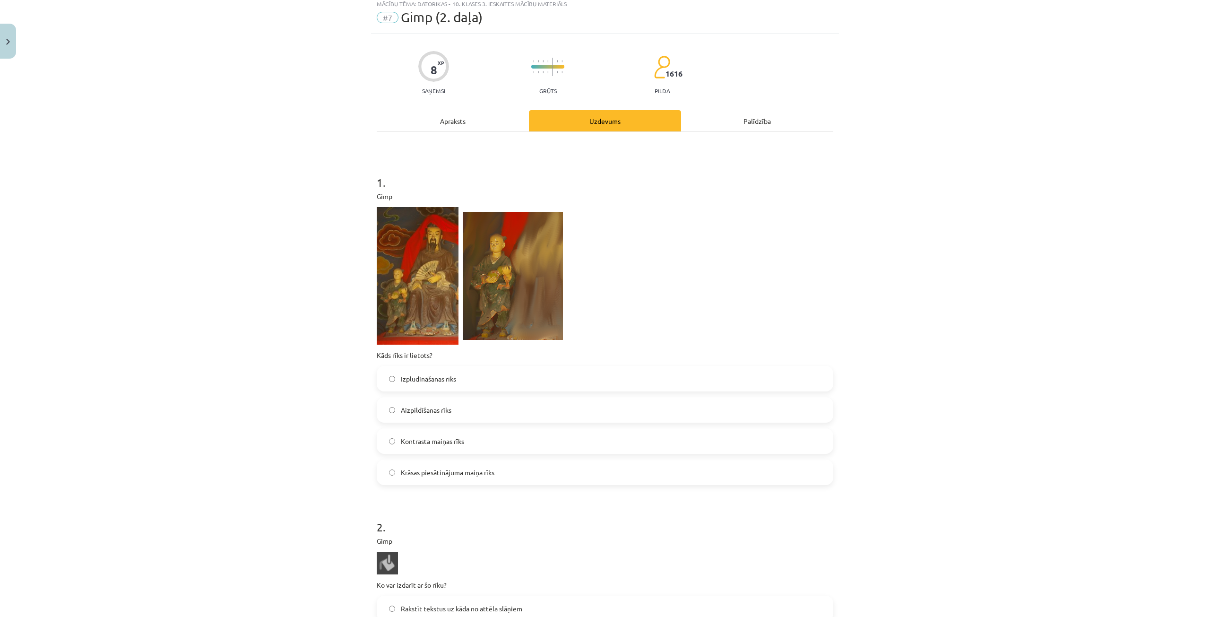
scroll to position [24, 0]
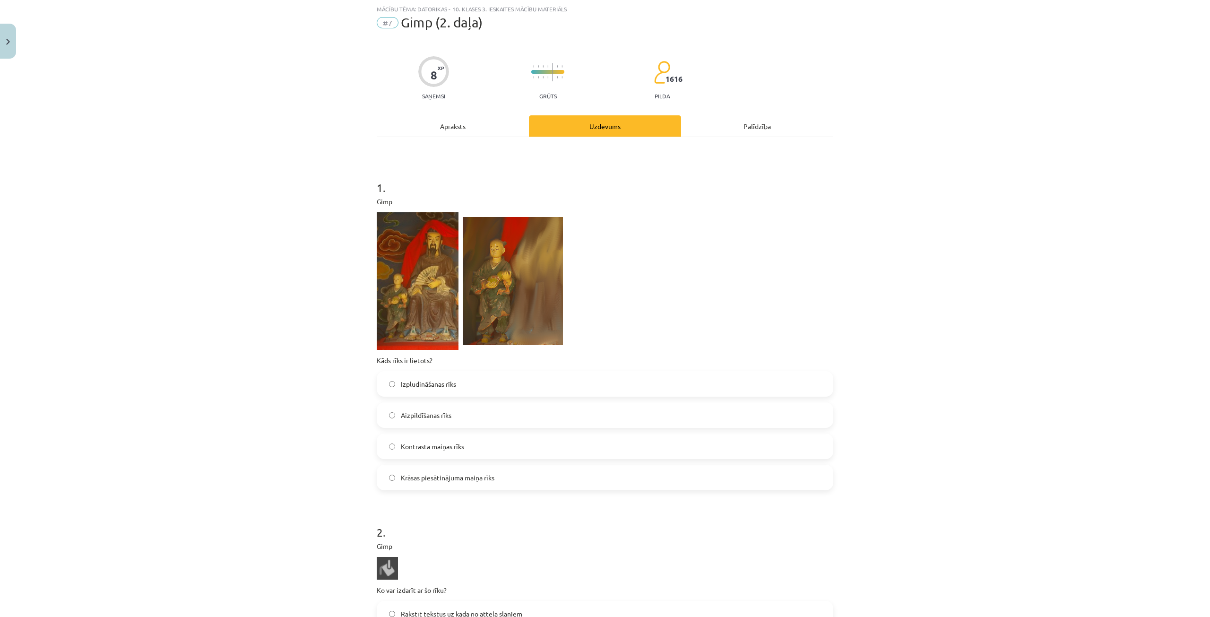
click at [773, 127] on div "Palīdzība" at bounding box center [757, 125] width 152 height 21
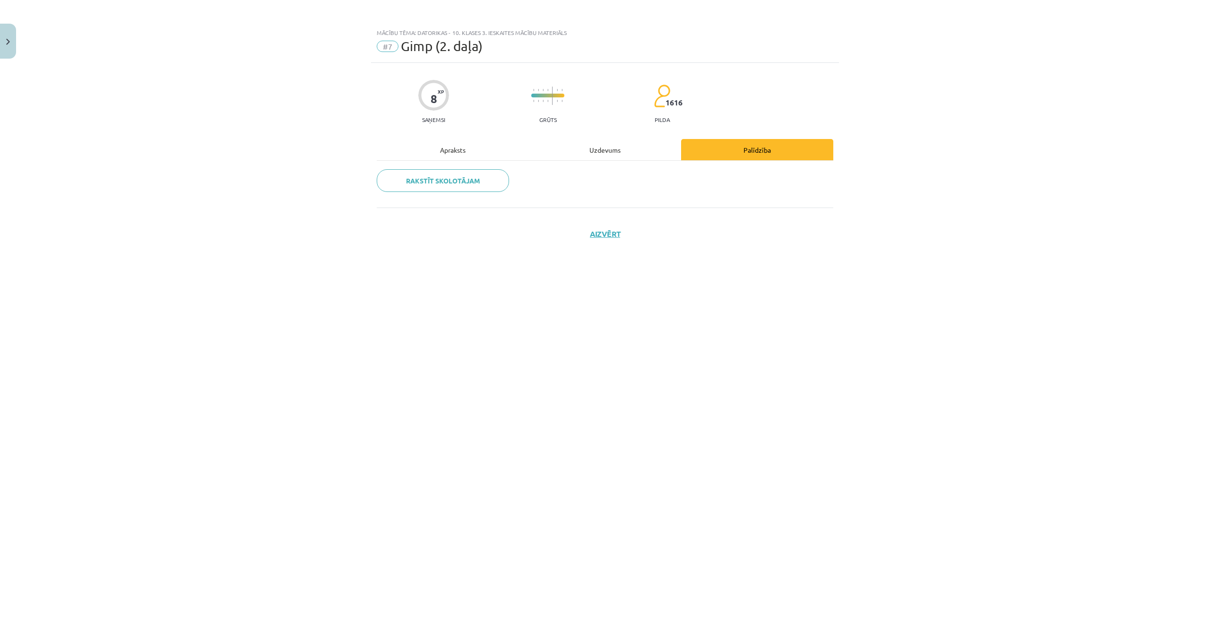
click at [617, 155] on div "Uzdevums" at bounding box center [605, 149] width 152 height 21
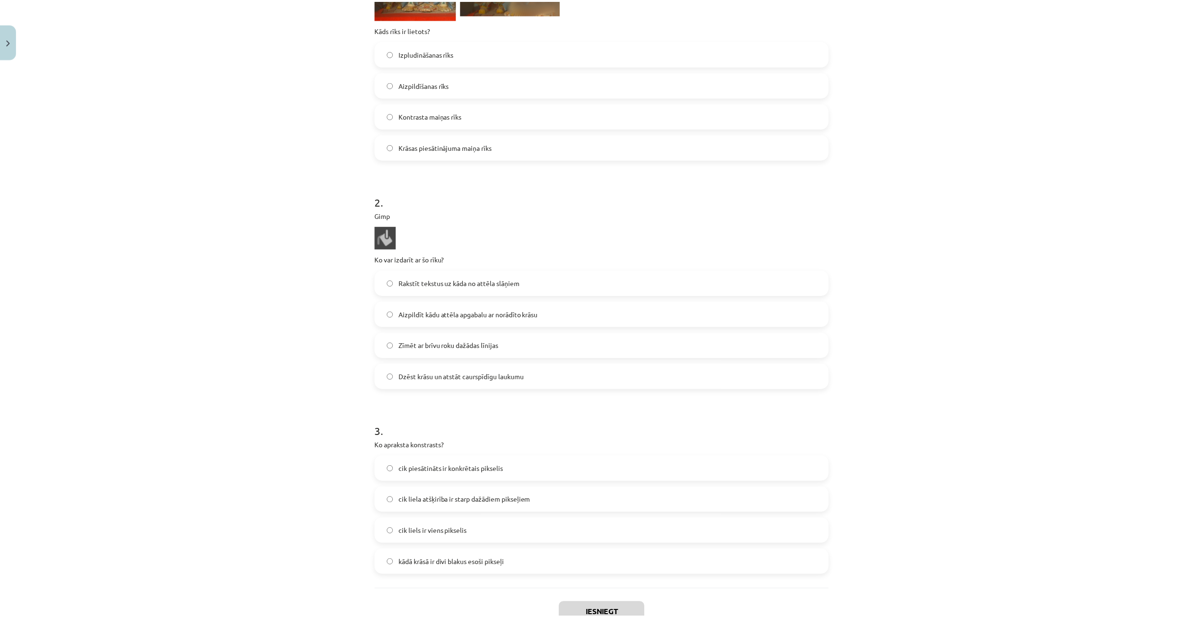
scroll to position [422, 0]
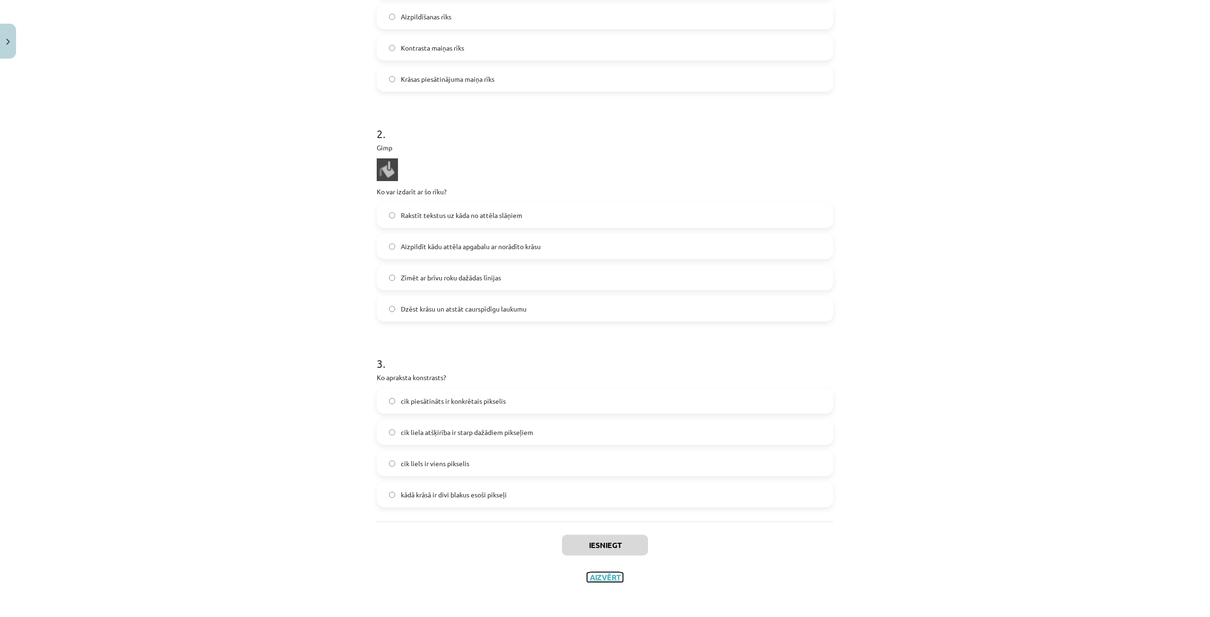
click at [604, 575] on button "Aizvērt" at bounding box center [605, 576] width 36 height 9
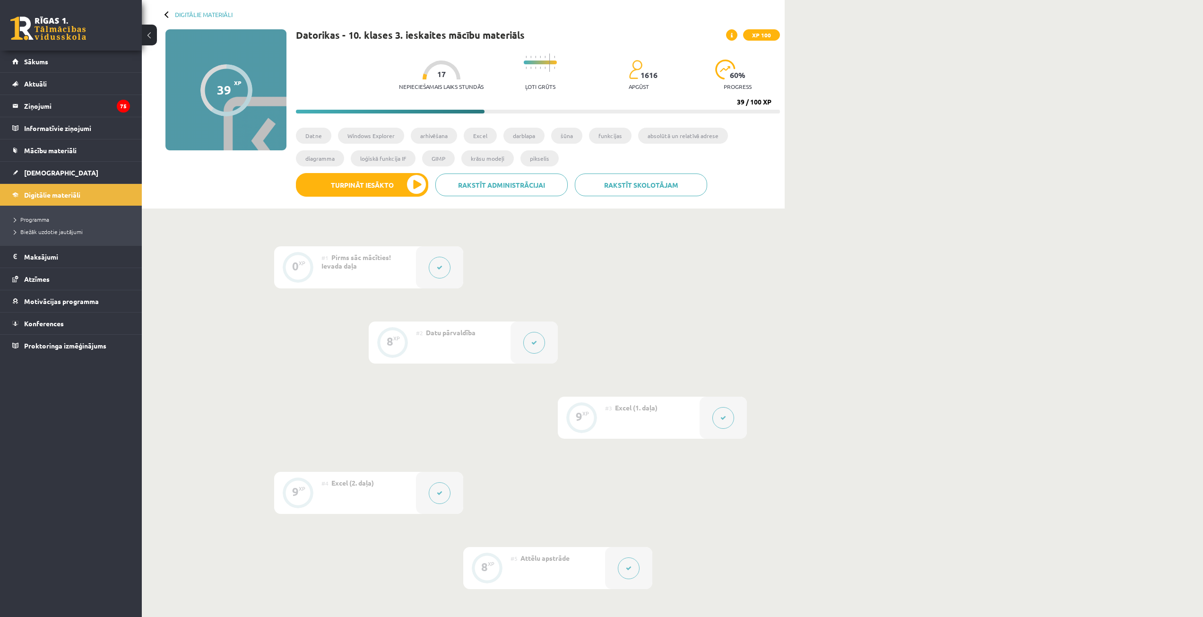
scroll to position [0, 0]
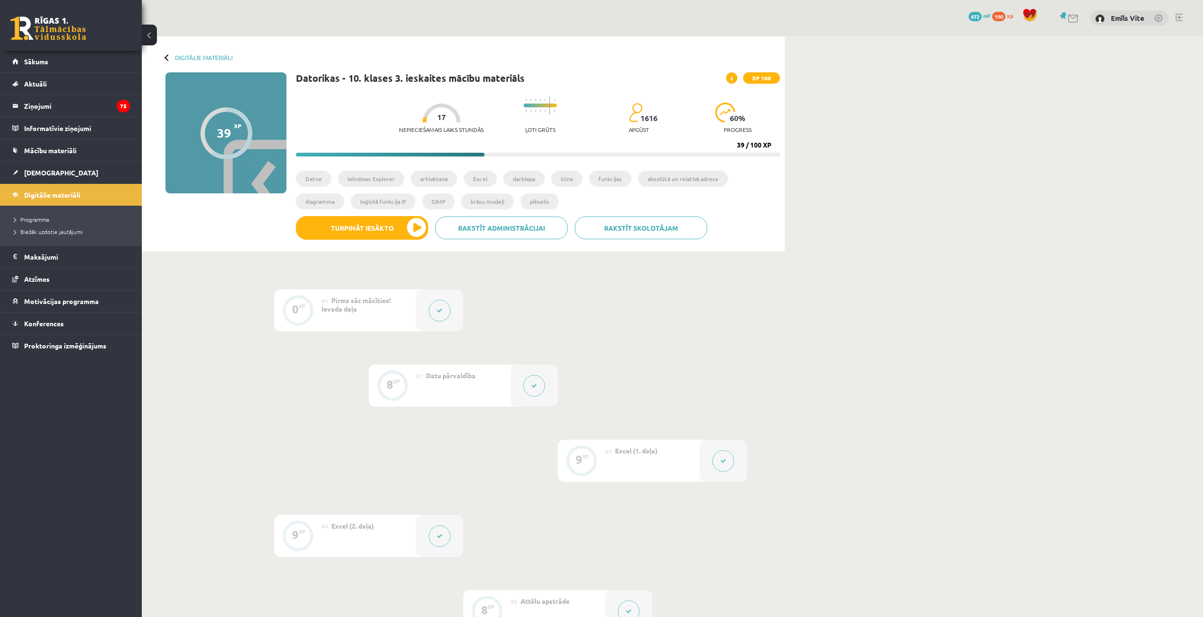
click at [1177, 23] on div "0 Dāvanas 472 mP 190 xp [PERSON_NAME]" at bounding box center [672, 18] width 1061 height 36
click at [1177, 17] on link at bounding box center [1178, 18] width 7 height 8
